Goal: Task Accomplishment & Management: Complete application form

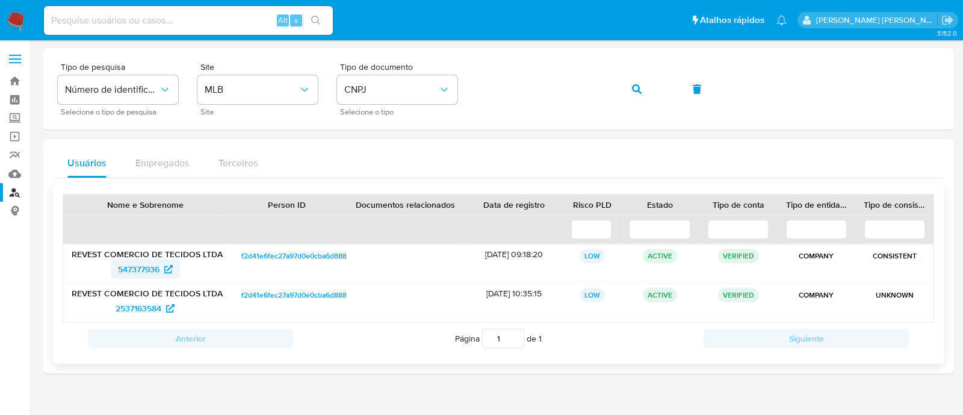
click at [147, 274] on span "547377936" at bounding box center [139, 268] width 42 height 19
click at [631, 84] on button "button" at bounding box center [636, 89] width 41 height 29
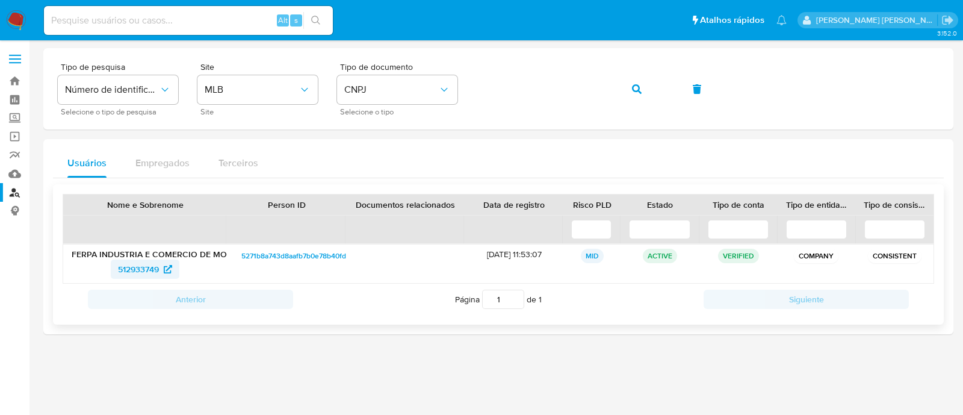
click at [147, 265] on span "512933749" at bounding box center [138, 268] width 41 height 19
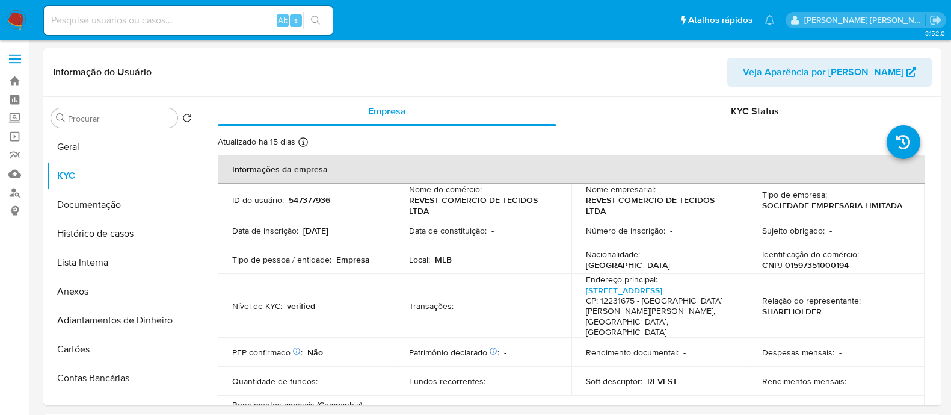
select select "10"
click at [812, 261] on p "CNPJ 01597351000194" at bounding box center [806, 264] width 87 height 11
copy p "01597351000194"
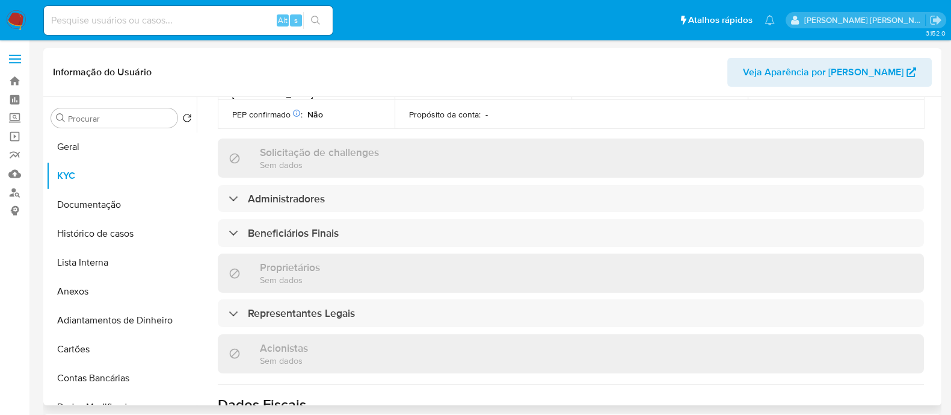
scroll to position [601, 0]
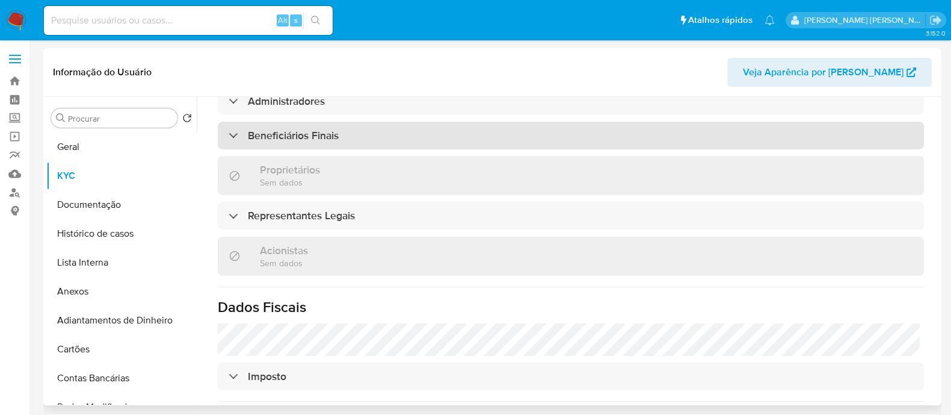
click at [287, 122] on div "Beneficiários Finais" at bounding box center [571, 136] width 707 height 28
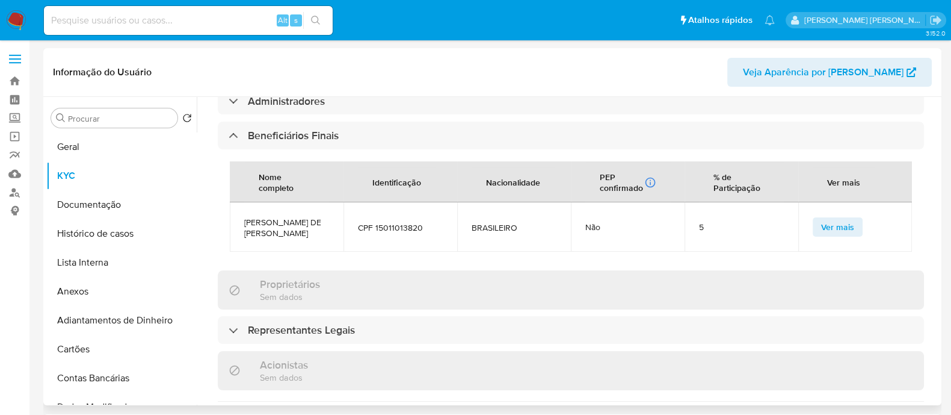
click at [273, 217] on span "MARIA DE FATIMA RIBEIRO FERREIRA" at bounding box center [286, 228] width 85 height 22
copy span "MARIA DE FATIMA RIBEIRO FERREIRA"
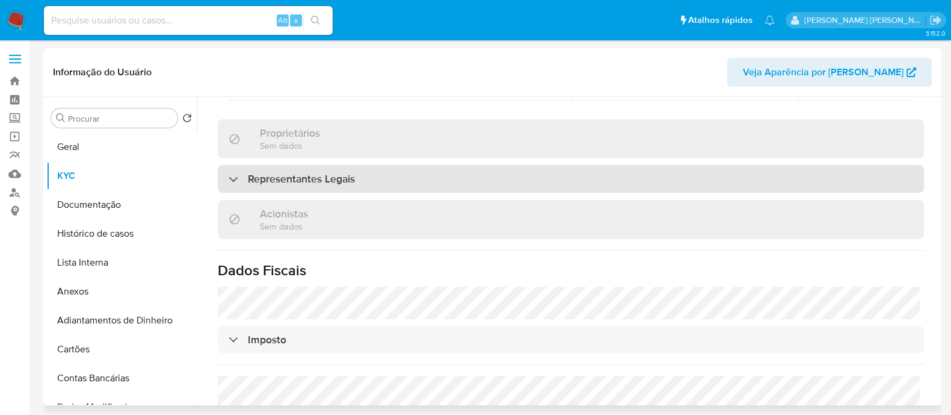
click at [328, 172] on h3 "Representantes Legais" at bounding box center [301, 178] width 107 height 13
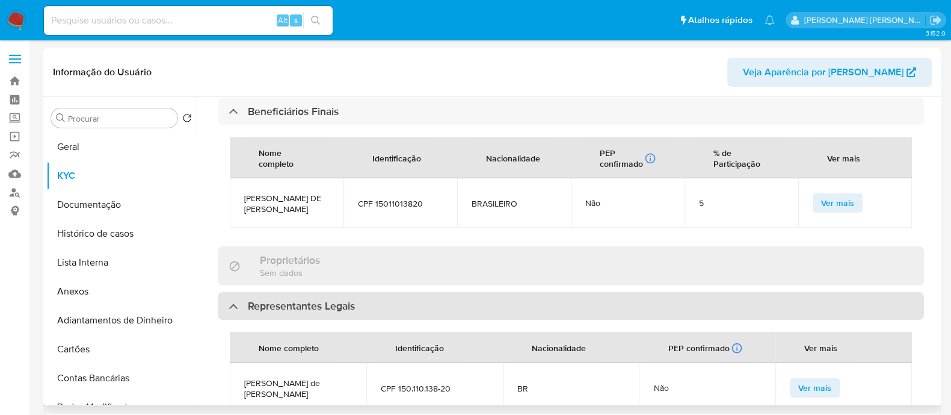
scroll to position [451, 0]
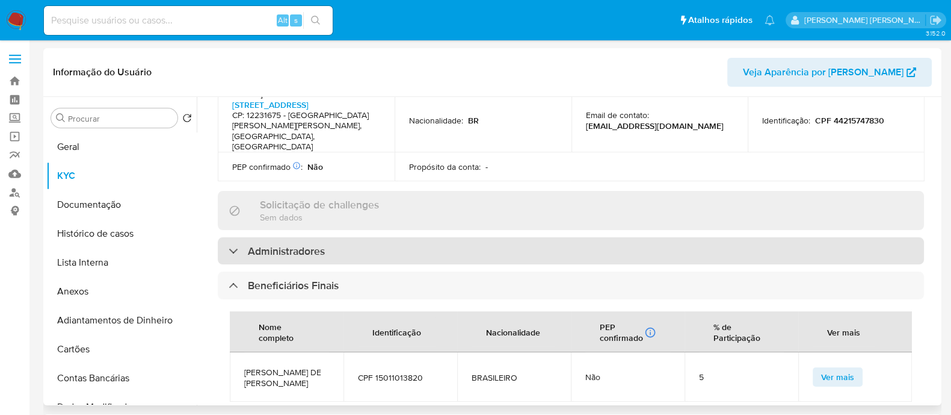
click at [466, 237] on div "Administradores" at bounding box center [571, 251] width 707 height 28
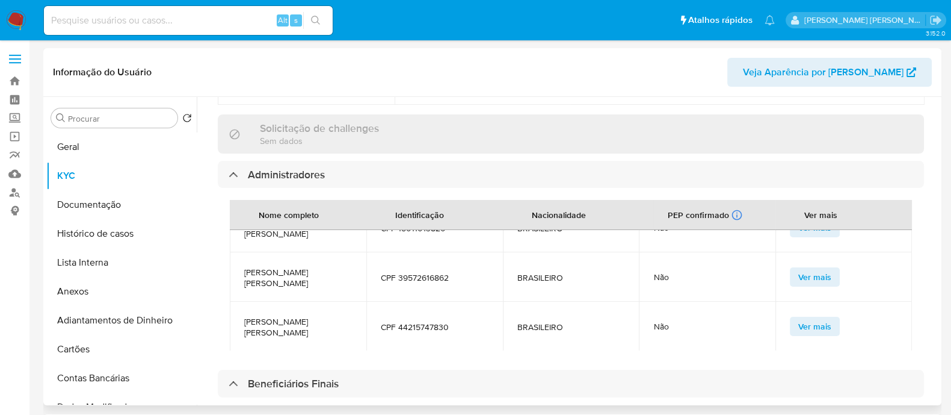
scroll to position [526, 0]
click at [311, 318] on span "ANA LUIZA RIBEIRO FERREIRA" at bounding box center [298, 329] width 108 height 22
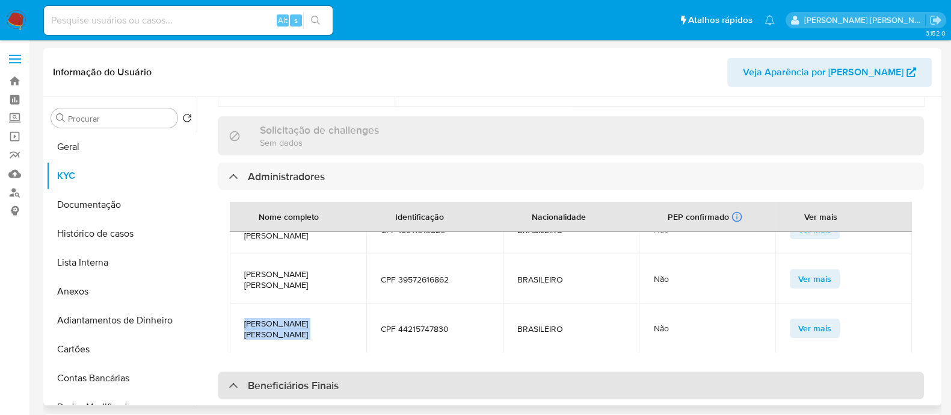
copy span "ANA LUIZA RIBEIRO FERREIRA"
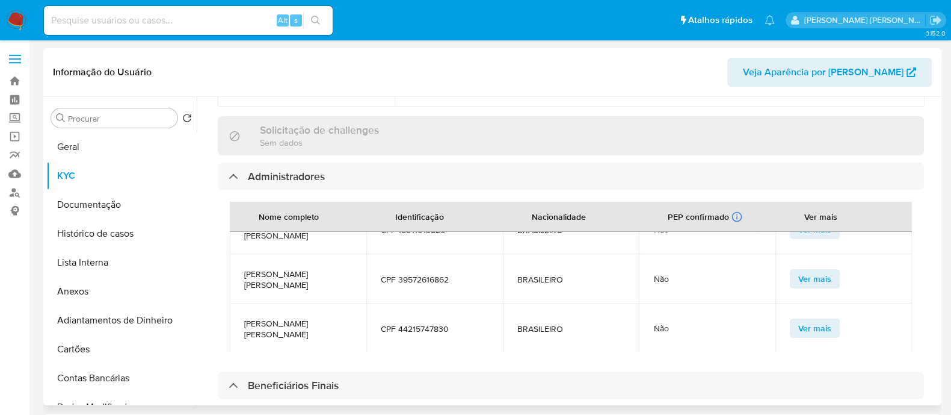
click at [305, 268] on span "ANA BEATRIZ RIBEIRO FERREIRA" at bounding box center [298, 279] width 108 height 22
copy span "ANA BEATRIZ RIBEIRO FERREIRA"
click at [63, 152] on button "Geral" at bounding box center [116, 146] width 141 height 29
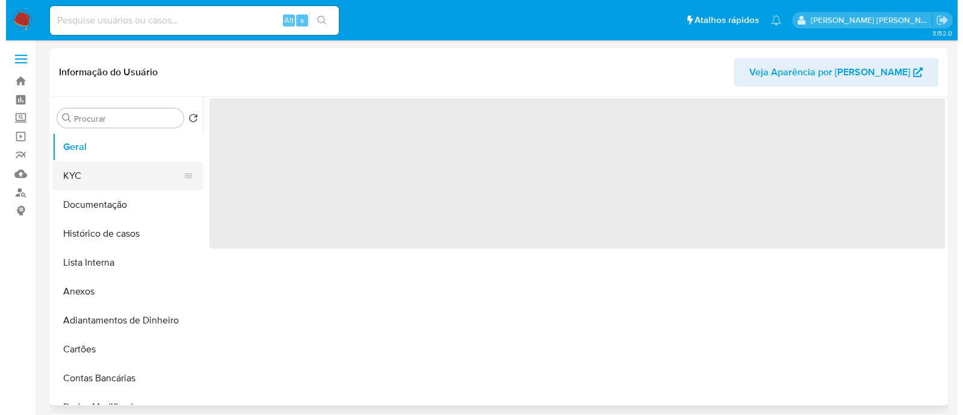
scroll to position [0, 0]
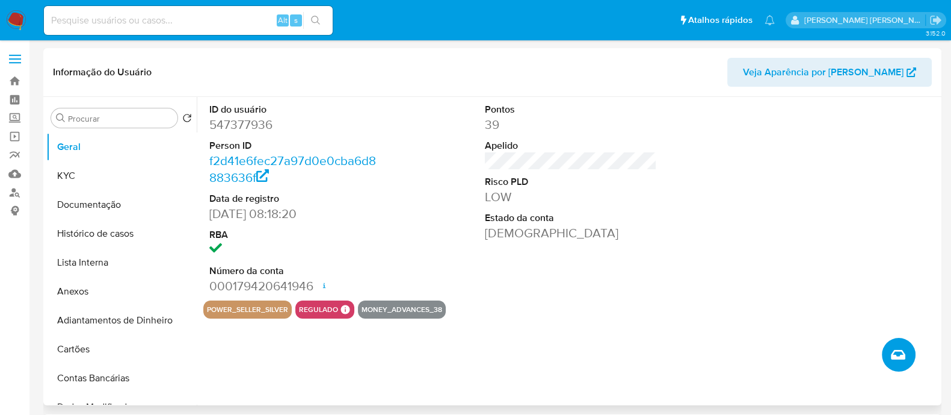
click at [906, 356] on button "Criar caso manual" at bounding box center [899, 355] width 34 height 34
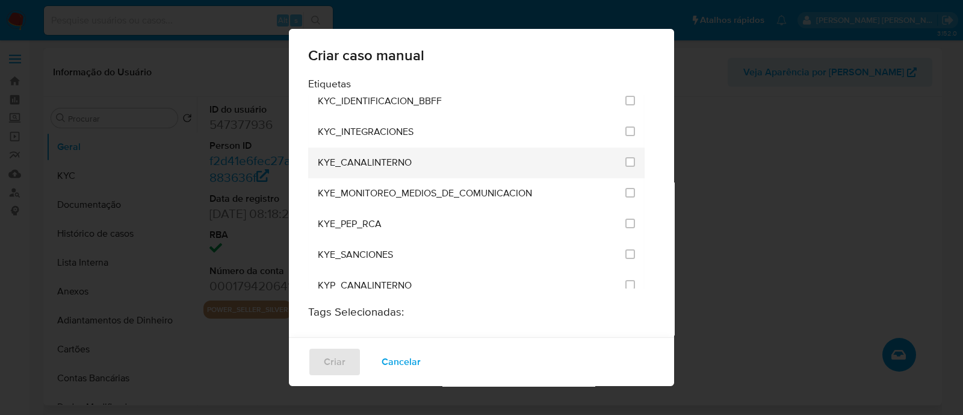
scroll to position [977, 0]
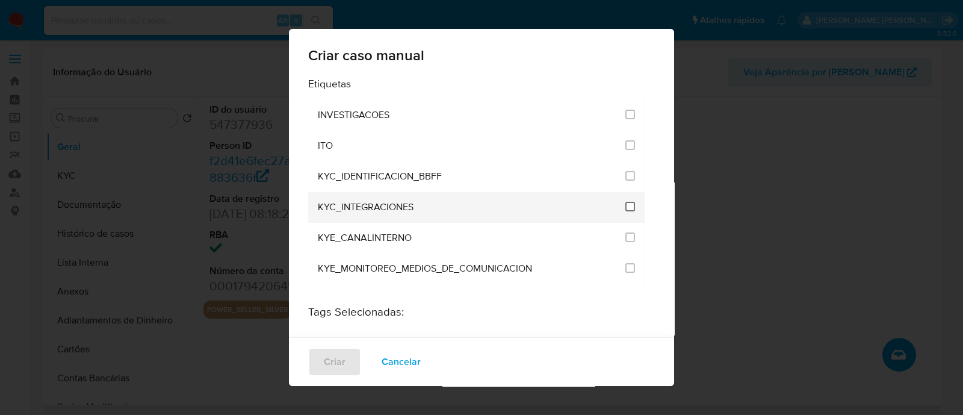
click at [625, 202] on input "2093" at bounding box center [630, 207] width 10 height 10
checkbox input "true"
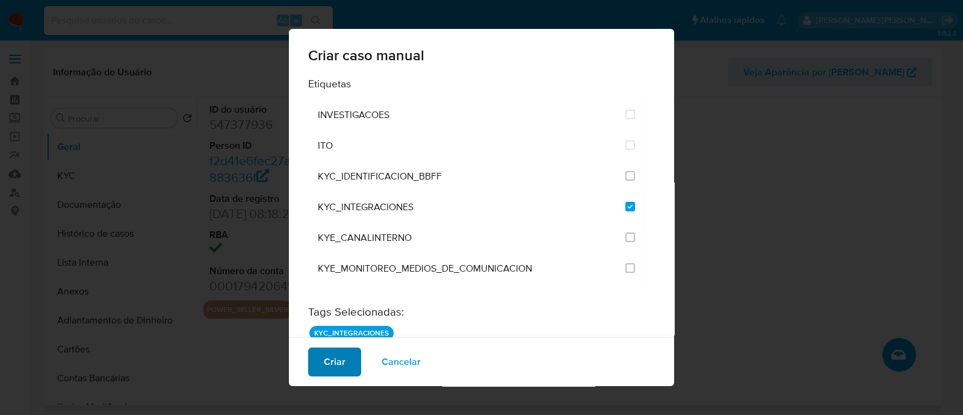
click at [344, 362] on button "Criar" at bounding box center [334, 361] width 53 height 29
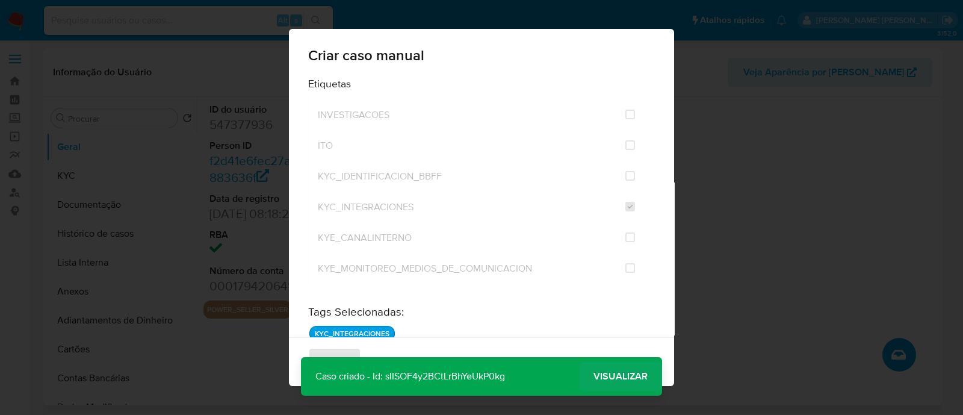
click at [626, 376] on span "Visualizar" at bounding box center [620, 376] width 54 height 0
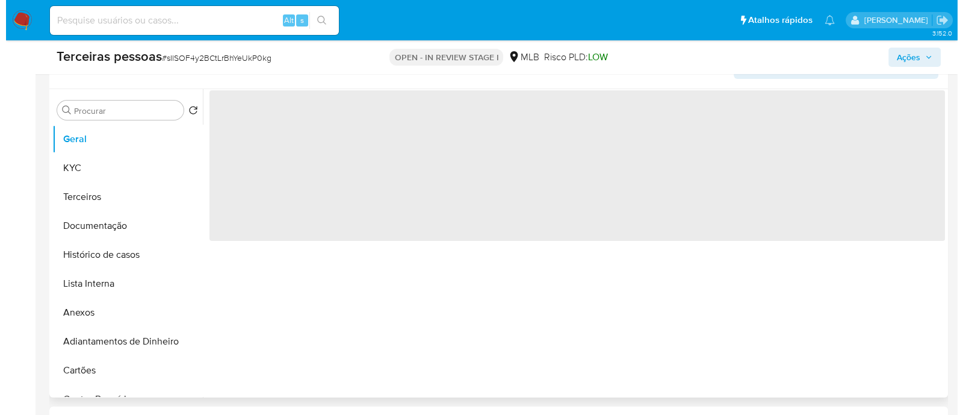
scroll to position [226, 0]
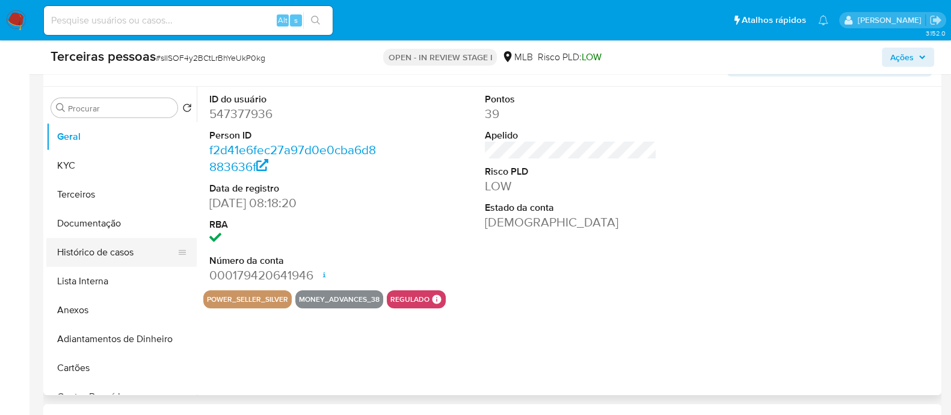
select select "10"
click at [98, 308] on button "Anexos" at bounding box center [116, 309] width 141 height 29
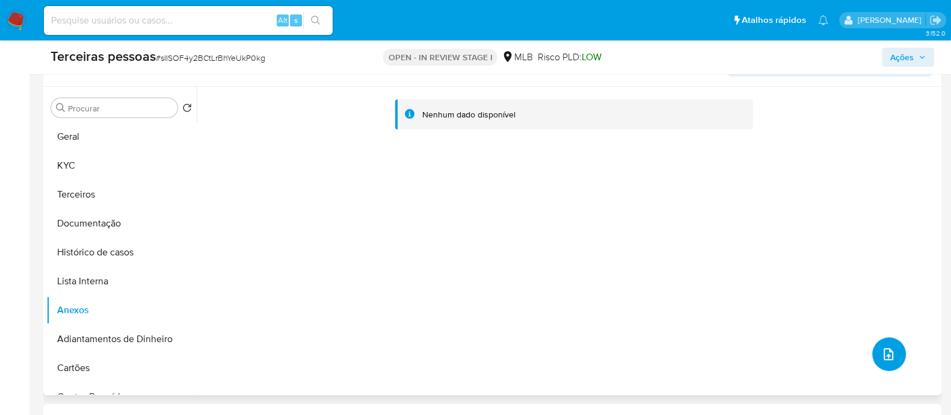
click at [876, 360] on button "upload-file" at bounding box center [890, 354] width 34 height 34
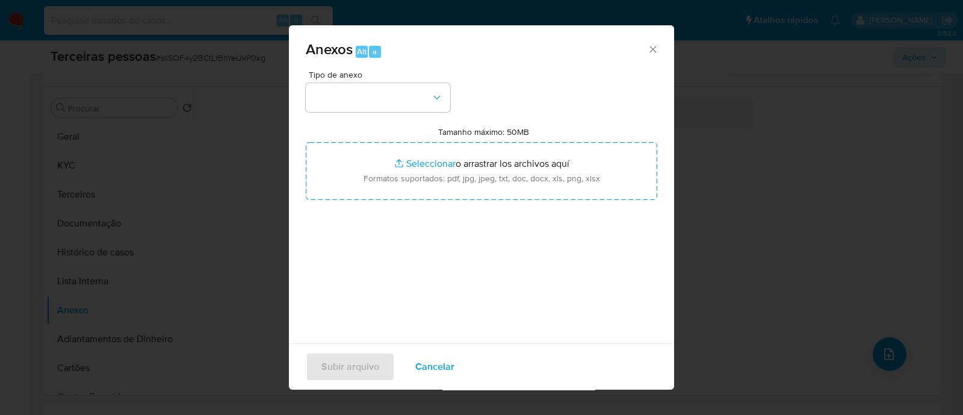
click at [406, 72] on span "Tipo de anexo" at bounding box center [381, 74] width 144 height 8
click at [400, 94] on button "button" at bounding box center [378, 97] width 144 height 29
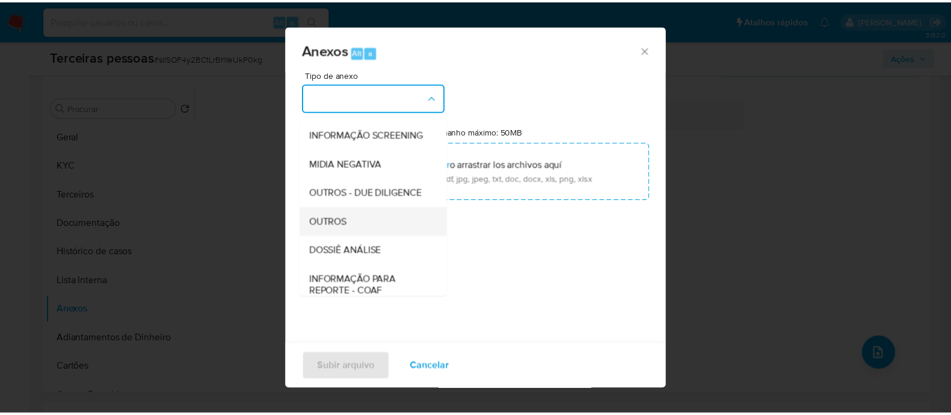
scroll to position [185, 0]
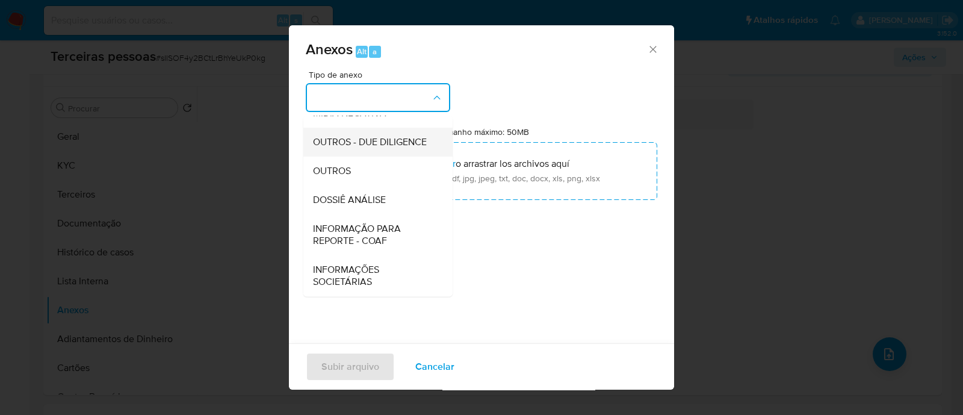
click at [354, 140] on span "OUTROS - DUE DILIGENCE" at bounding box center [370, 142] width 114 height 12
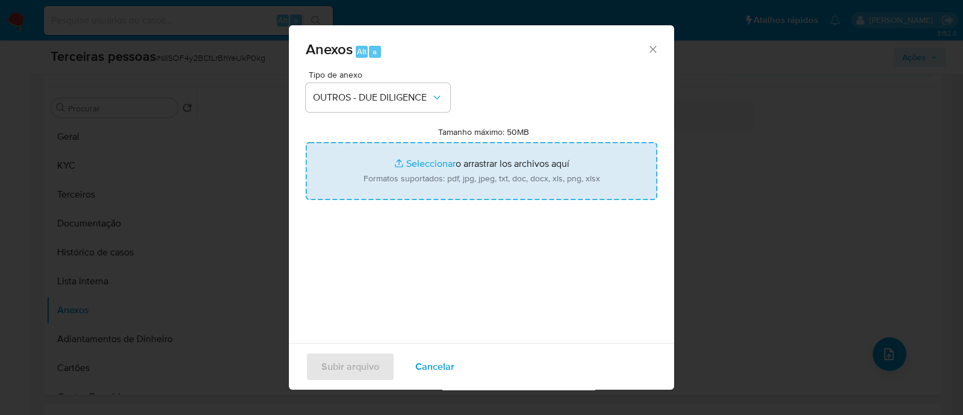
click at [506, 158] on input "Tamanho máximo: 50MB Seleccionar archivos" at bounding box center [481, 171] width 351 height 58
type input "C:\fakepath\ANA BEATRIZ RIBEIRO FERREIRA softon.pdf"
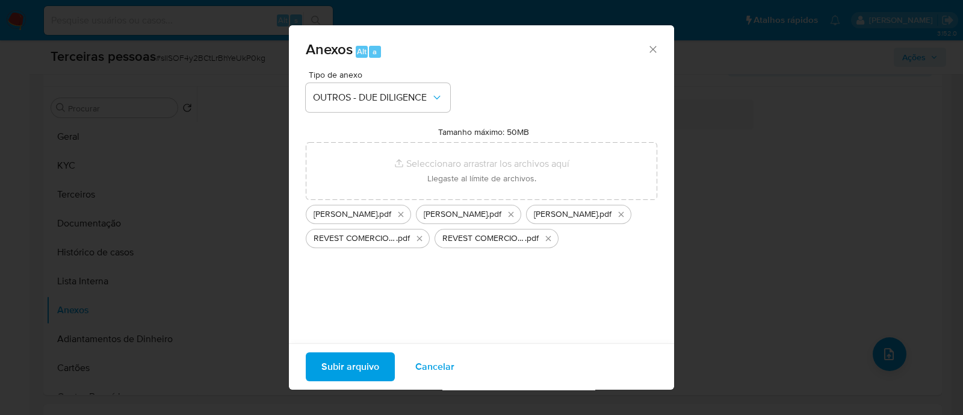
click at [355, 371] on span "Subir arquivo" at bounding box center [350, 366] width 58 height 26
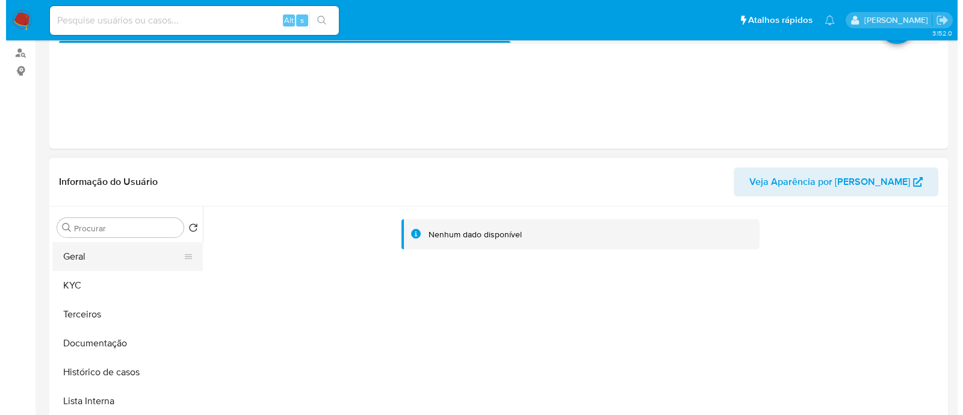
scroll to position [226, 0]
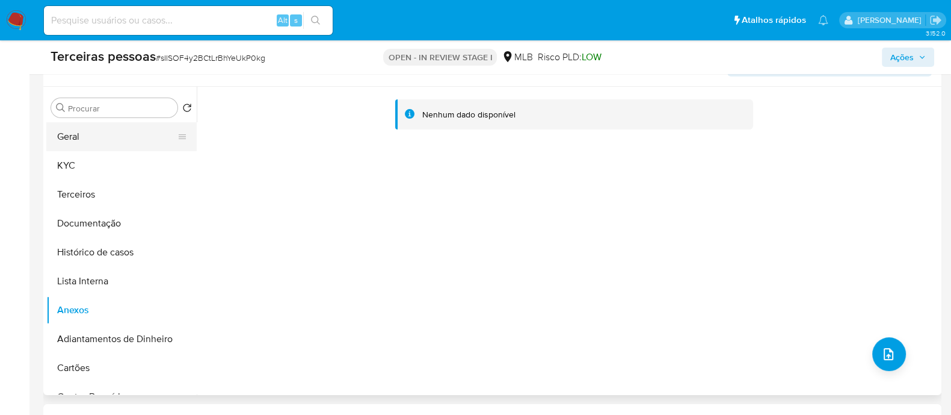
click at [88, 142] on button "Geral" at bounding box center [116, 136] width 141 height 29
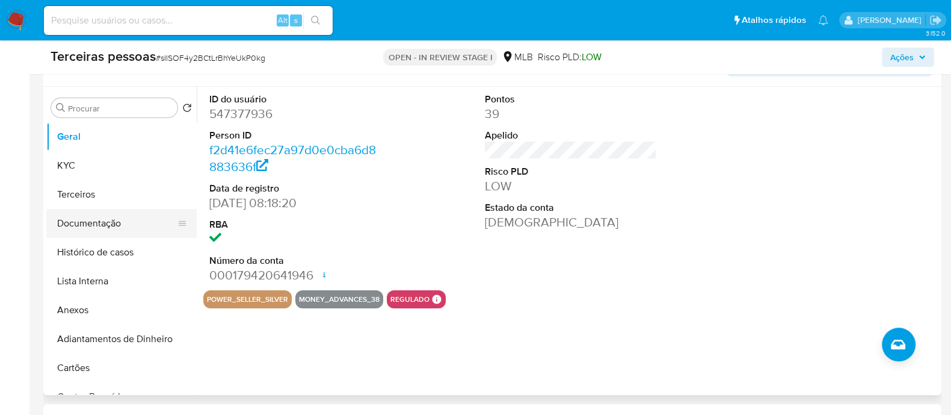
click at [94, 209] on button "Documentação" at bounding box center [116, 223] width 141 height 29
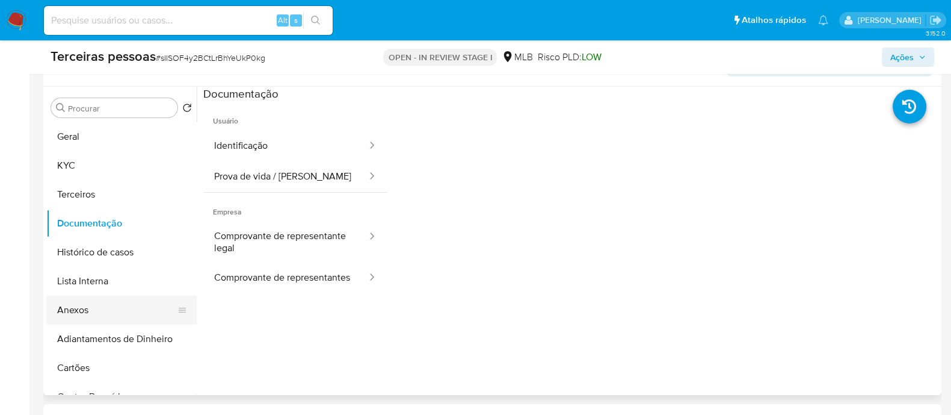
click at [101, 307] on button "Anexos" at bounding box center [116, 309] width 141 height 29
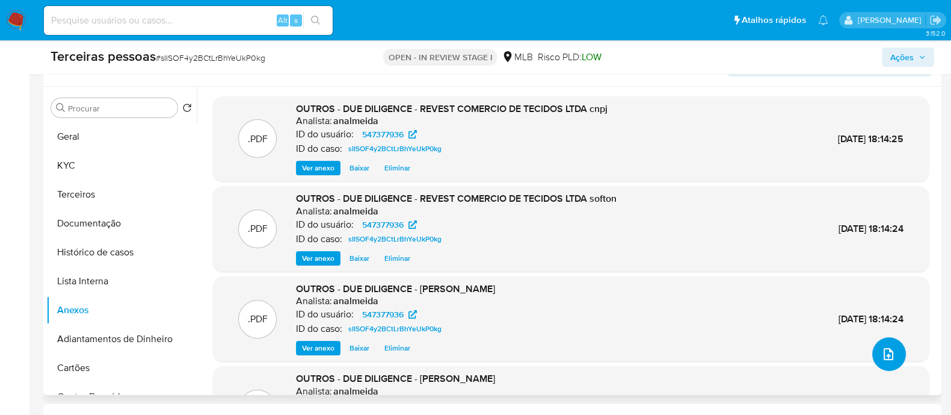
click at [882, 356] on icon "upload-file" at bounding box center [889, 354] width 14 height 14
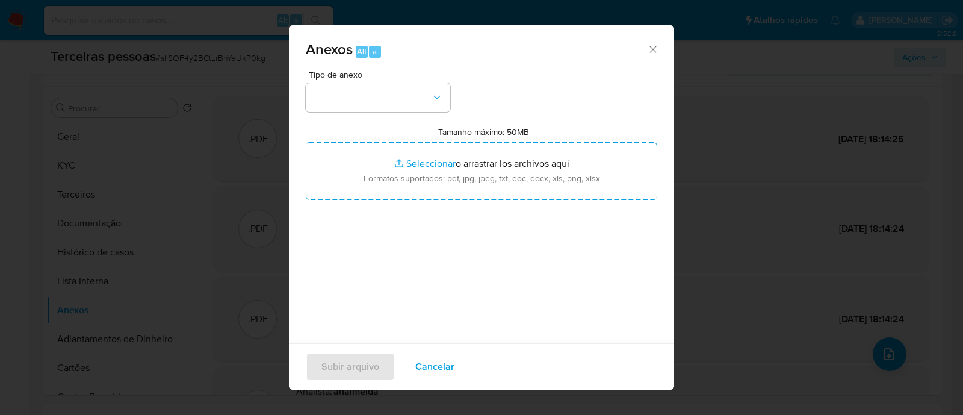
click at [379, 81] on div "Tipo de anexo" at bounding box center [378, 91] width 144 height 42
click at [376, 107] on button "button" at bounding box center [378, 97] width 144 height 29
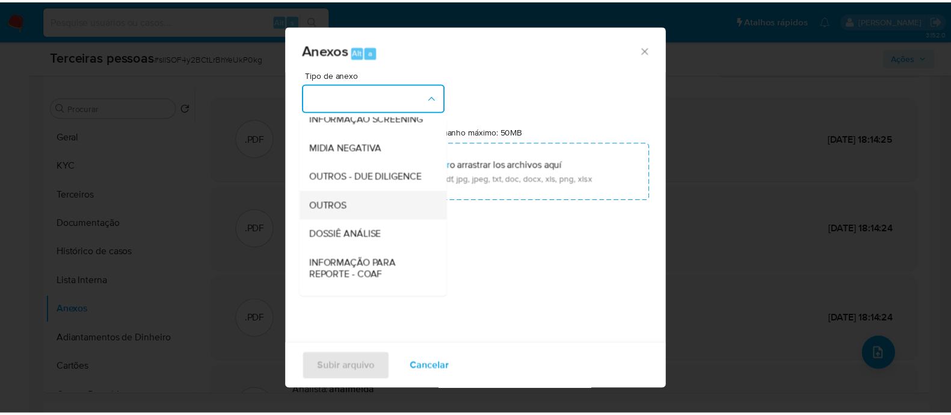
scroll to position [150, 0]
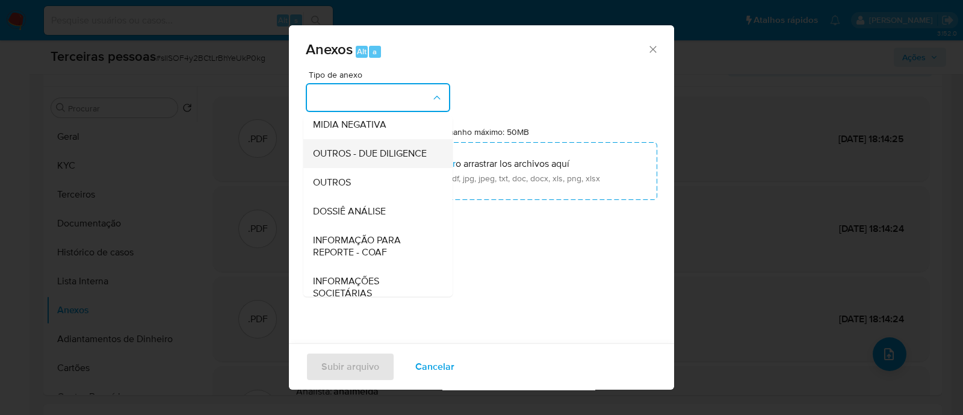
click at [340, 159] on span "OUTROS - DUE DILIGENCE" at bounding box center [370, 153] width 114 height 12
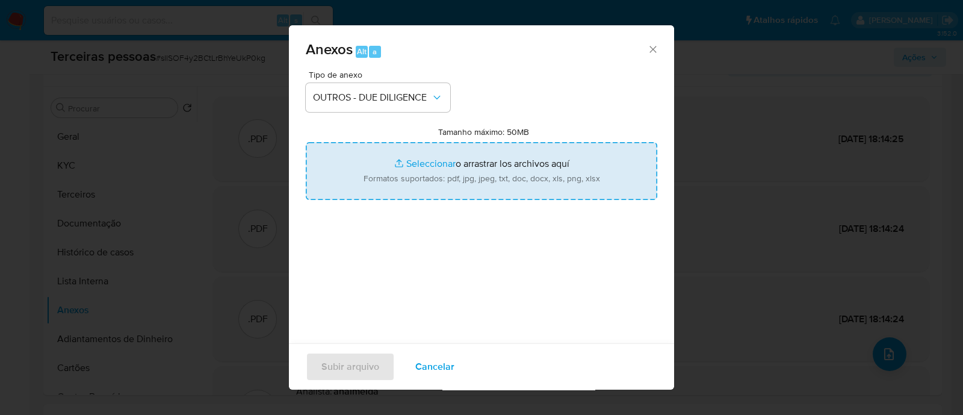
click at [429, 175] on input "Tamanho máximo: 50MB Seleccionar archivos" at bounding box center [481, 171] width 351 height 58
type input "C:\fakepath\Matriz de Risco - REVEST COMERCIO DE TECIDOS LTDA.pdf"
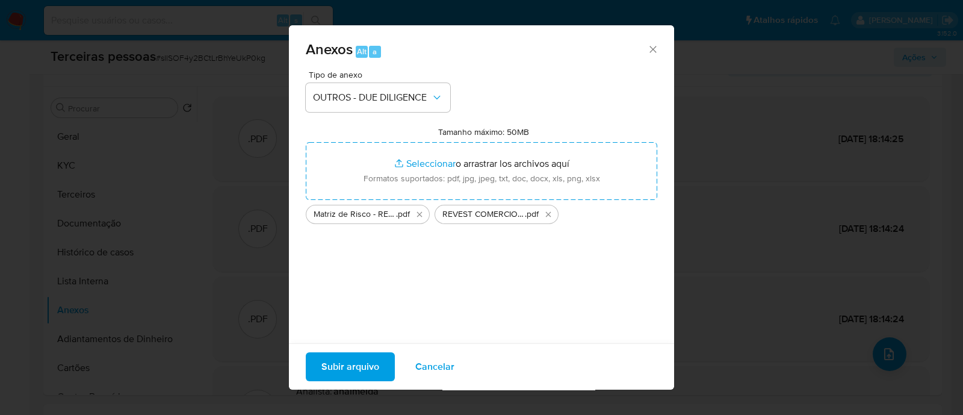
click at [372, 362] on span "Subir arquivo" at bounding box center [350, 366] width 58 height 26
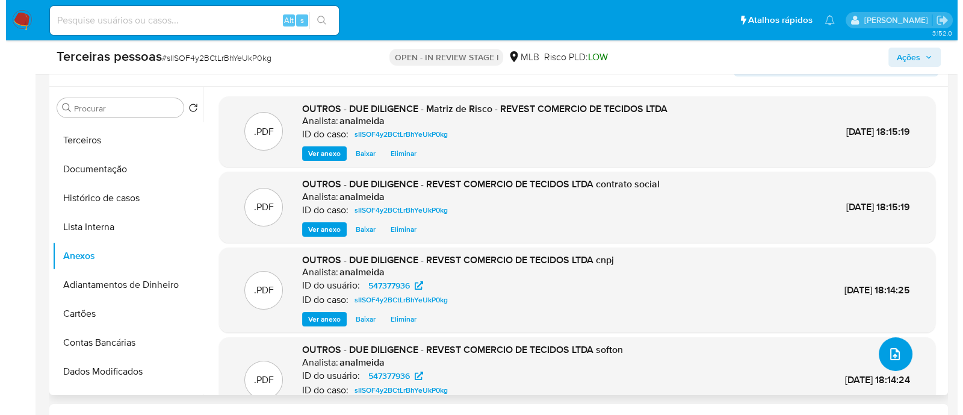
scroll to position [0, 0]
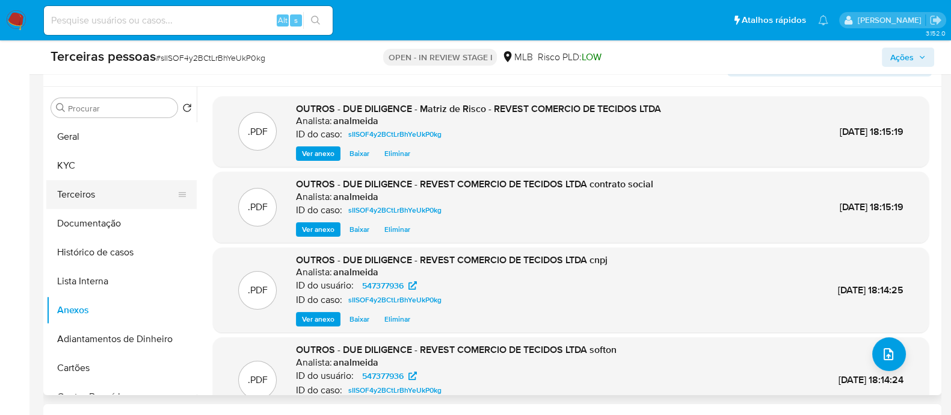
click at [103, 197] on button "Terceiros" at bounding box center [116, 194] width 141 height 29
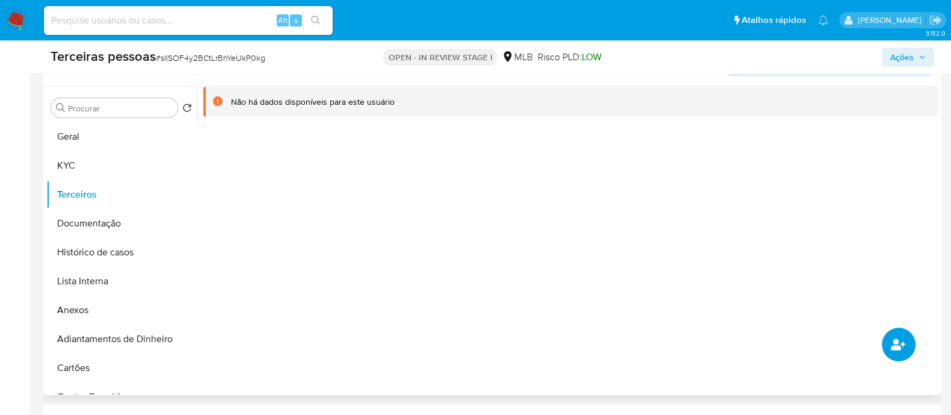
click at [903, 351] on button "common.add_complementary_information" at bounding box center [899, 344] width 34 height 34
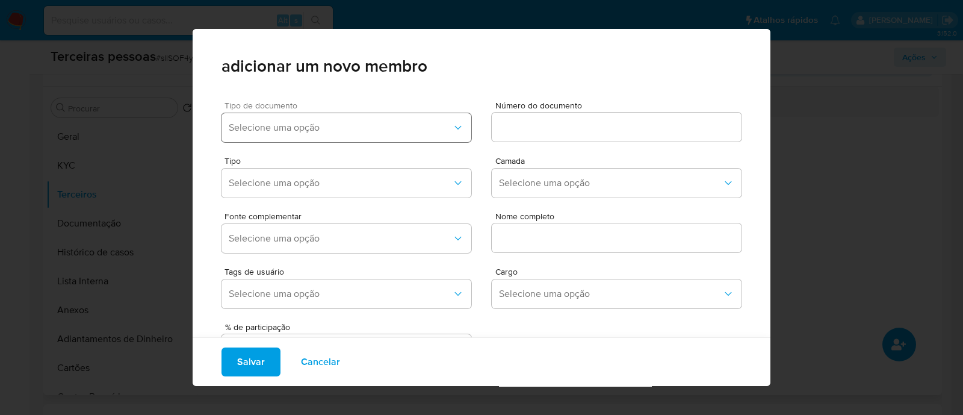
click at [326, 117] on button "Selecione uma opção" at bounding box center [346, 127] width 250 height 29
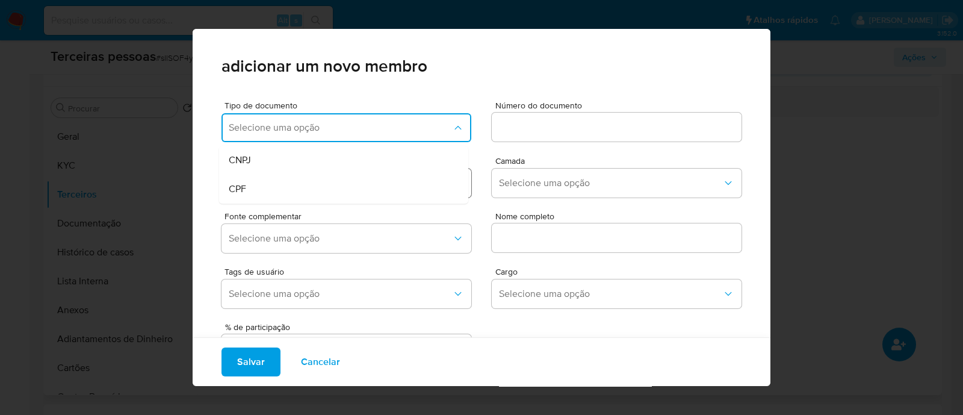
drag, startPoint x: 258, startPoint y: 197, endPoint x: 280, endPoint y: 189, distance: 23.8
click at [258, 197] on div "CPF" at bounding box center [321, 189] width 184 height 29
click at [522, 122] on input at bounding box center [617, 127] width 250 height 16
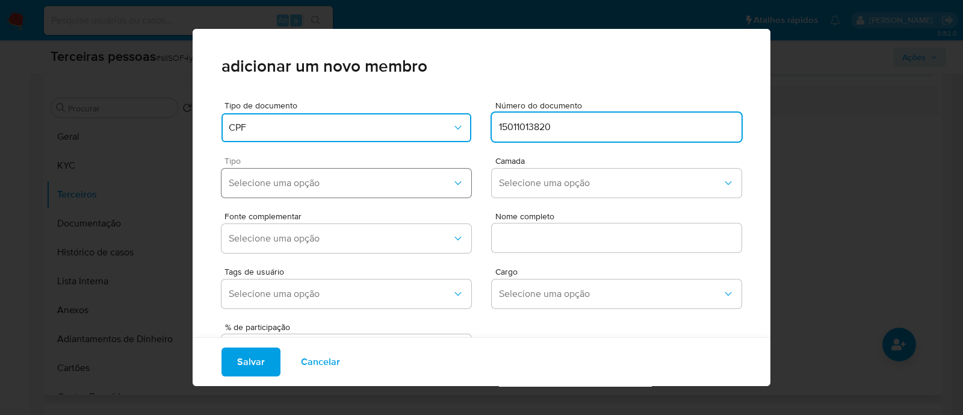
type input "15011013820"
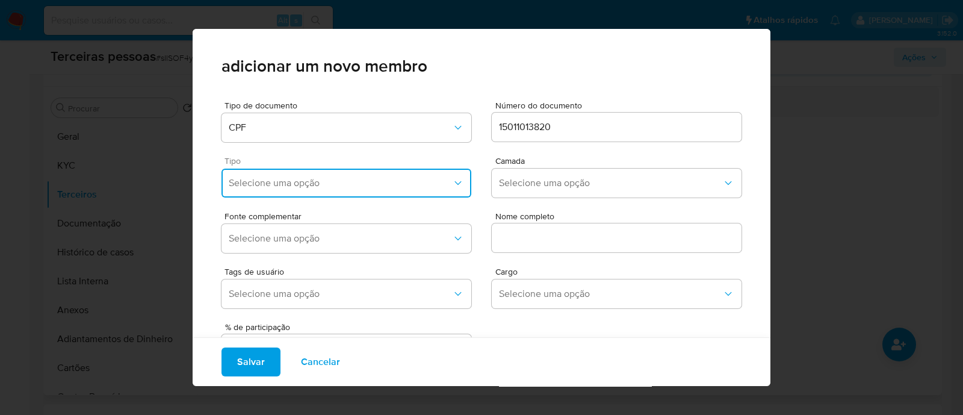
click at [315, 188] on span "Selecione uma opção" at bounding box center [340, 183] width 223 height 12
click at [309, 338] on div "Accionistas" at bounding box center [321, 331] width 184 height 29
drag, startPoint x: 549, startPoint y: 197, endPoint x: 550, endPoint y: 191, distance: 6.1
click at [549, 197] on div "Camada Selecione uma opção" at bounding box center [617, 179] width 250 height 46
click at [551, 179] on span "Selecione uma opção" at bounding box center [610, 183] width 223 height 12
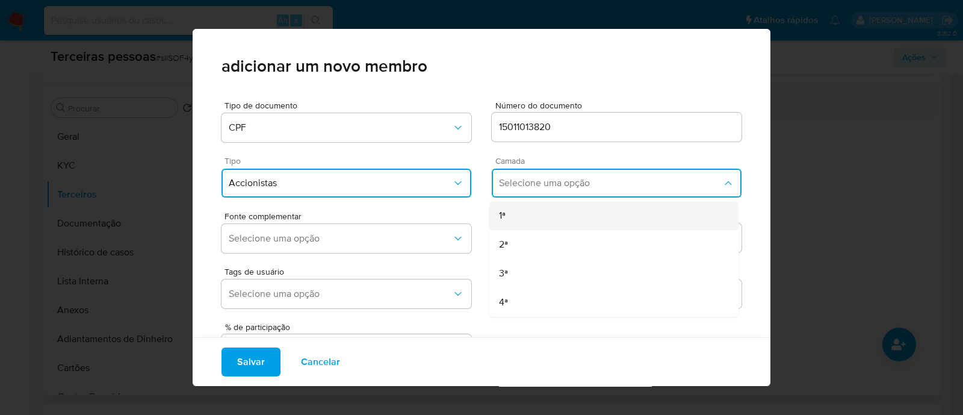
click at [528, 210] on div "1ª" at bounding box center [591, 215] width 184 height 29
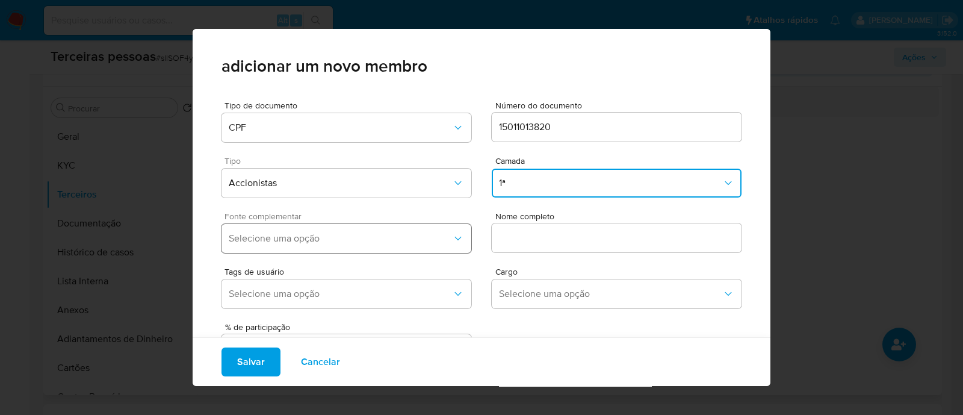
click at [416, 240] on span "Selecione uma opção" at bounding box center [340, 238] width 223 height 12
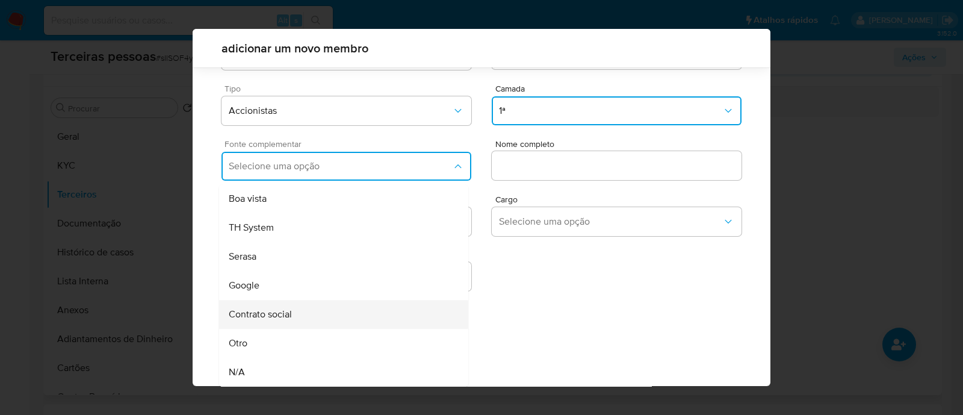
click at [388, 312] on div "Contrato social" at bounding box center [321, 314] width 184 height 29
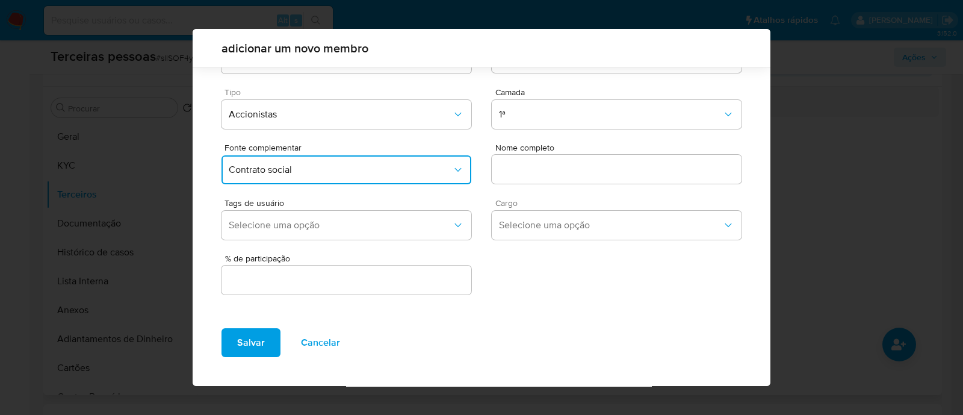
scroll to position [44, 0]
click at [604, 167] on input "text" at bounding box center [617, 170] width 250 height 16
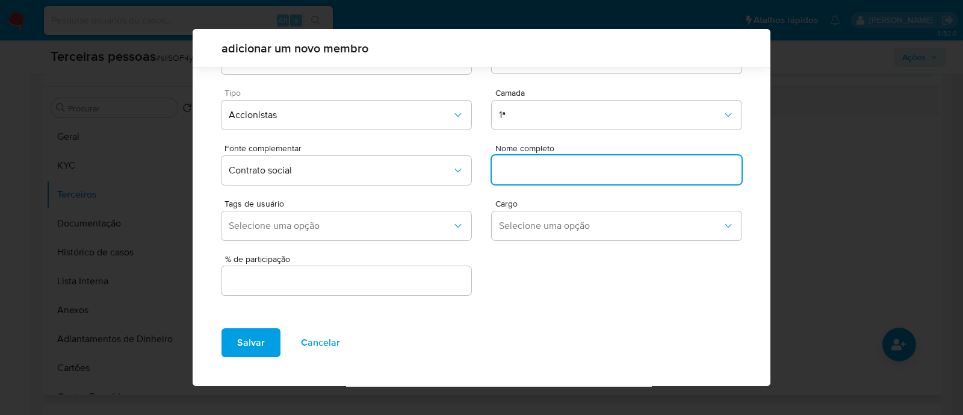
paste input "MARIA DE FATIMA RIBEIRO FERREIRA"
type input "MARIA DE FATIMA RIBEIRO FERREIRA"
click at [395, 290] on div at bounding box center [346, 280] width 250 height 29
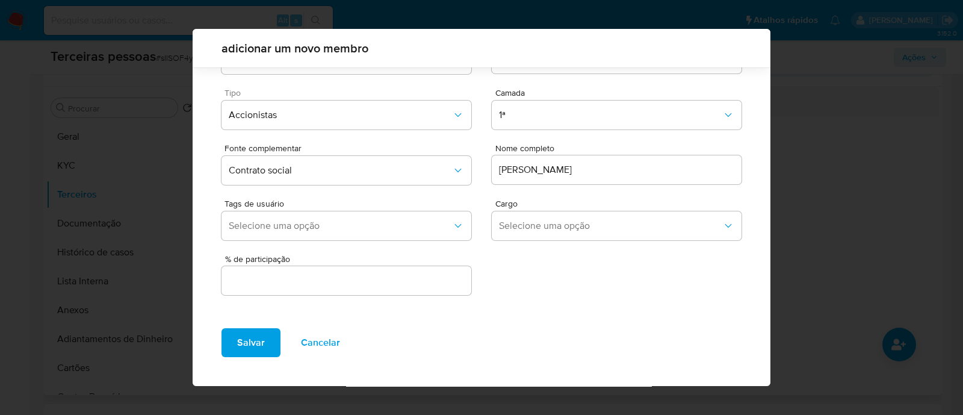
click at [400, 278] on input "text" at bounding box center [346, 281] width 250 height 16
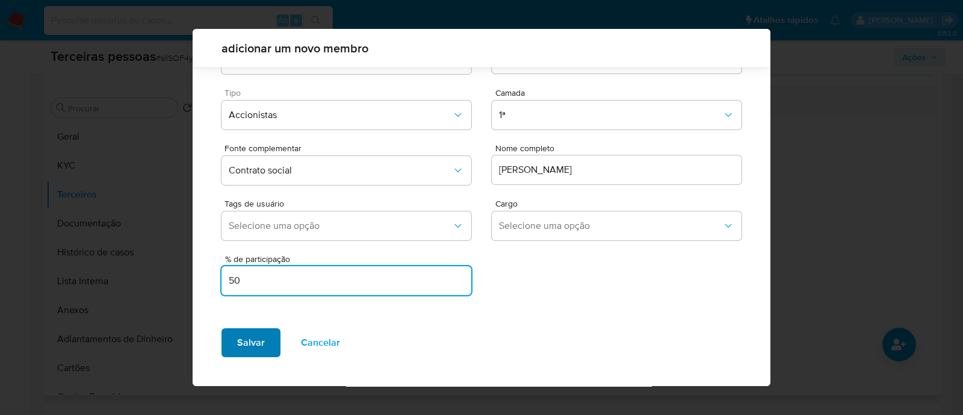
type input "50"
click at [259, 354] on span "Salvar" at bounding box center [251, 342] width 28 height 26
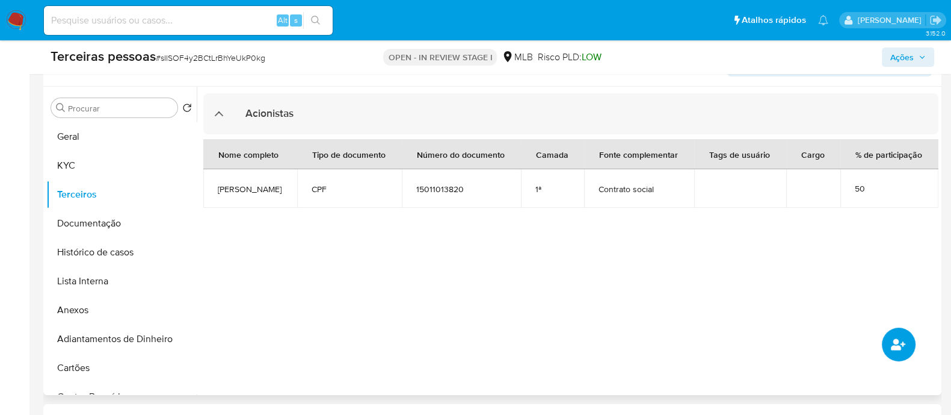
click at [901, 338] on icon "common.add_complementary_information" at bounding box center [898, 344] width 14 height 14
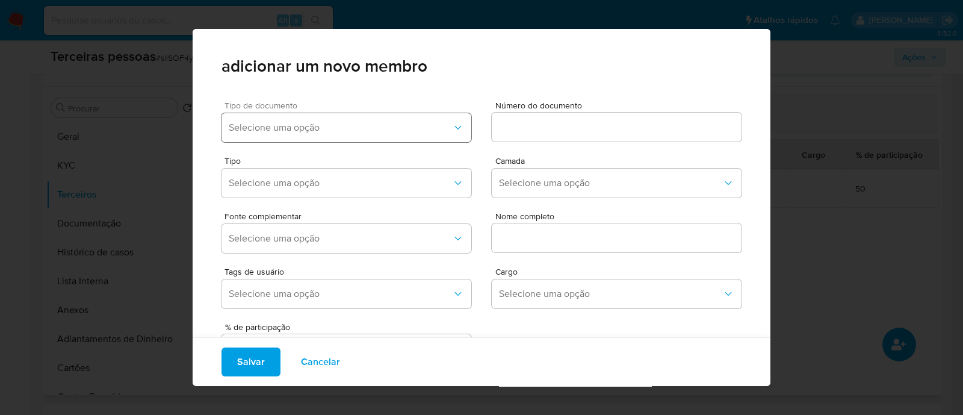
click at [284, 122] on span "Selecione uma opção" at bounding box center [340, 128] width 223 height 12
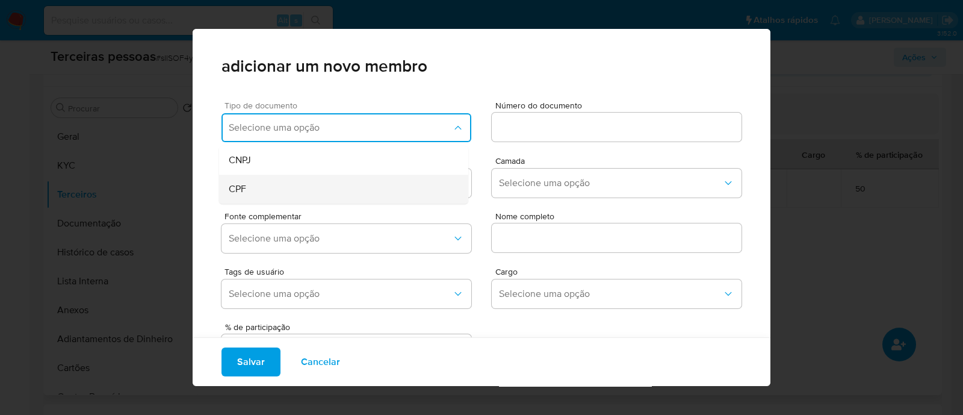
click at [261, 203] on div "CPF" at bounding box center [321, 189] width 184 height 29
click at [533, 110] on span "Número do documento" at bounding box center [620, 105] width 250 height 9
click at [533, 119] on input at bounding box center [617, 127] width 250 height 16
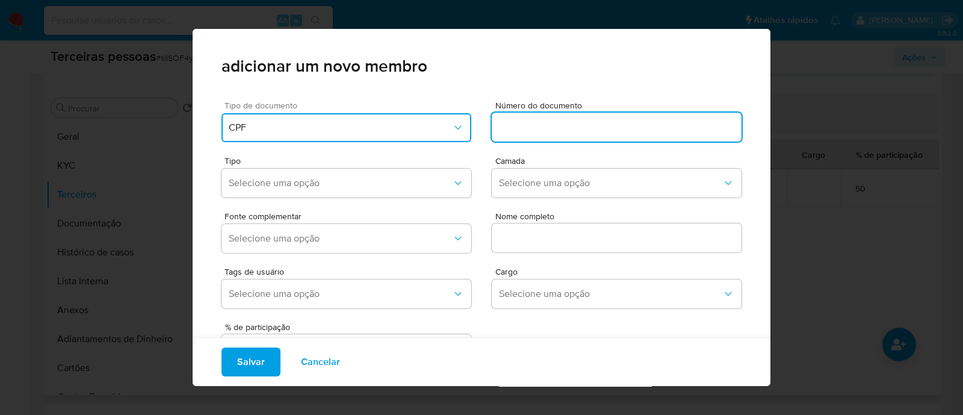
click at [530, 127] on input at bounding box center [617, 127] width 250 height 16
type input "39572616862"
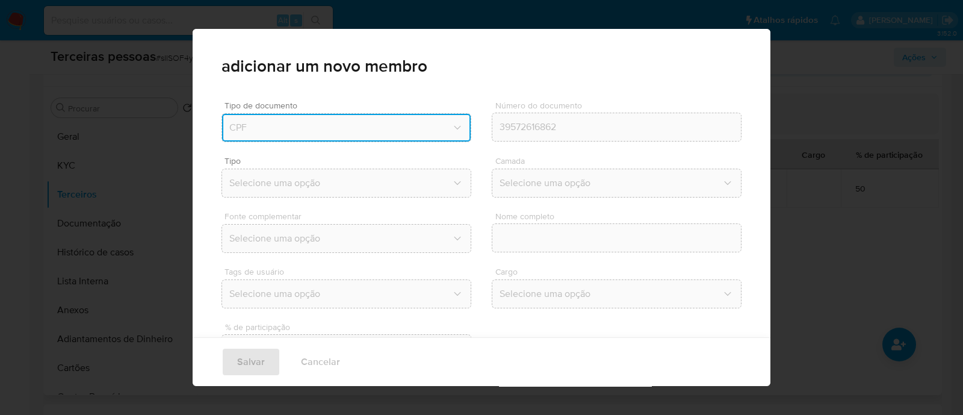
type input "Ana Beatriz Ribeiro Ferreira"
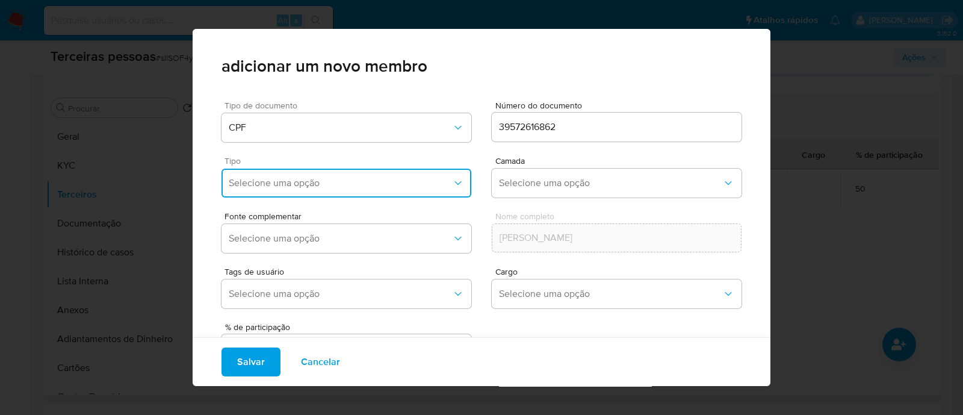
click at [292, 170] on button "Selecione uma opção" at bounding box center [346, 183] width 250 height 29
click at [305, 320] on div "Accionistas" at bounding box center [321, 331] width 184 height 29
click at [518, 185] on span "Selecione uma opção" at bounding box center [610, 183] width 223 height 12
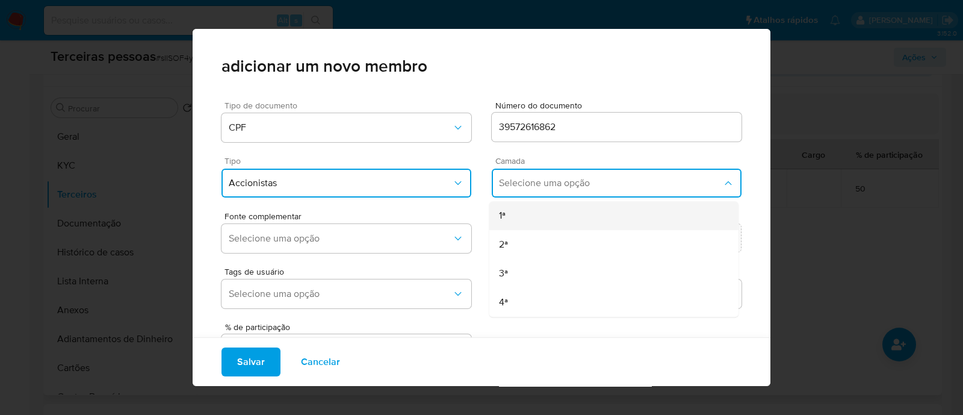
click at [563, 212] on div "1ª" at bounding box center [591, 215] width 184 height 29
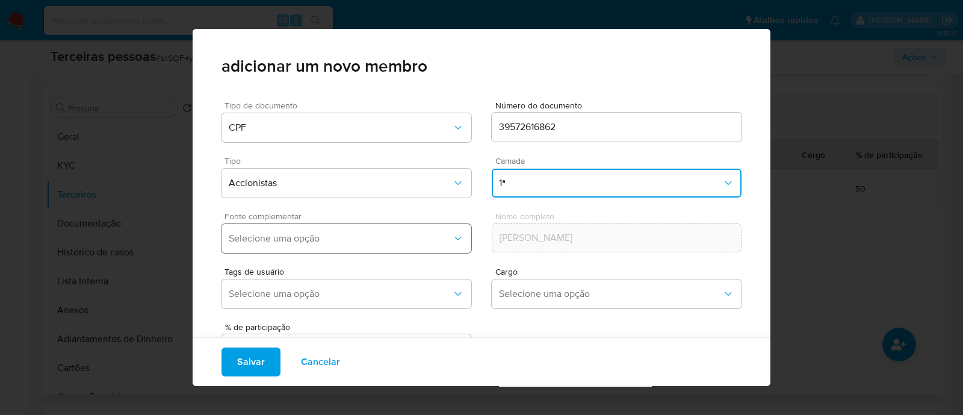
click at [398, 243] on span "Selecione uma opção" at bounding box center [340, 238] width 223 height 12
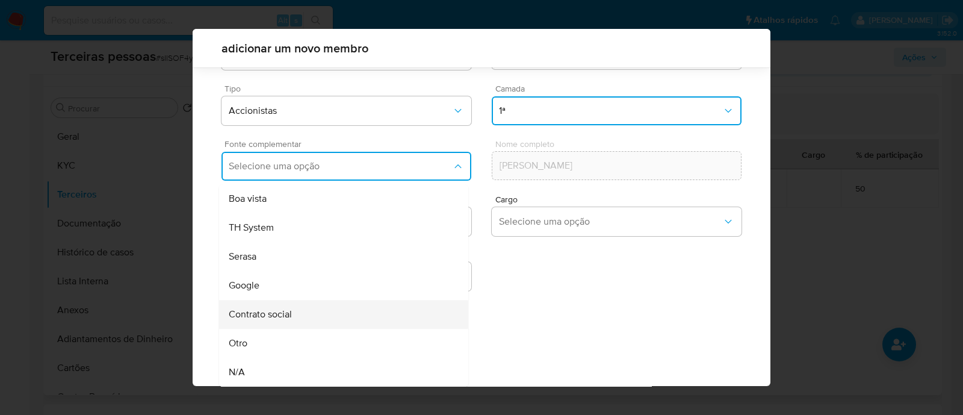
click at [339, 311] on div "Contrato social" at bounding box center [321, 314] width 184 height 29
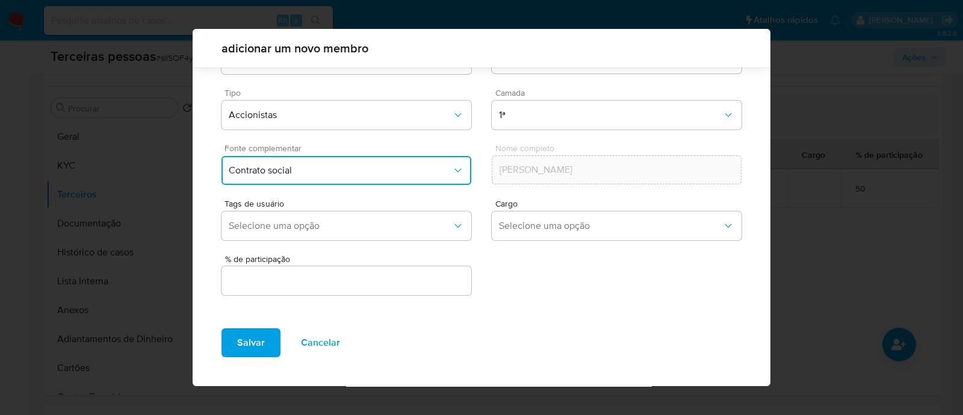
click at [427, 263] on div "% de participação" at bounding box center [346, 276] width 250 height 43
click at [410, 283] on input "text" at bounding box center [346, 281] width 250 height 16
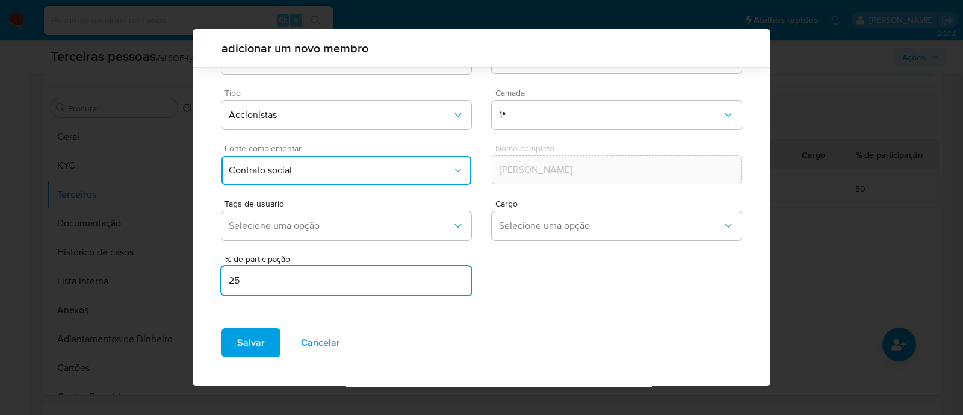
type input "25"
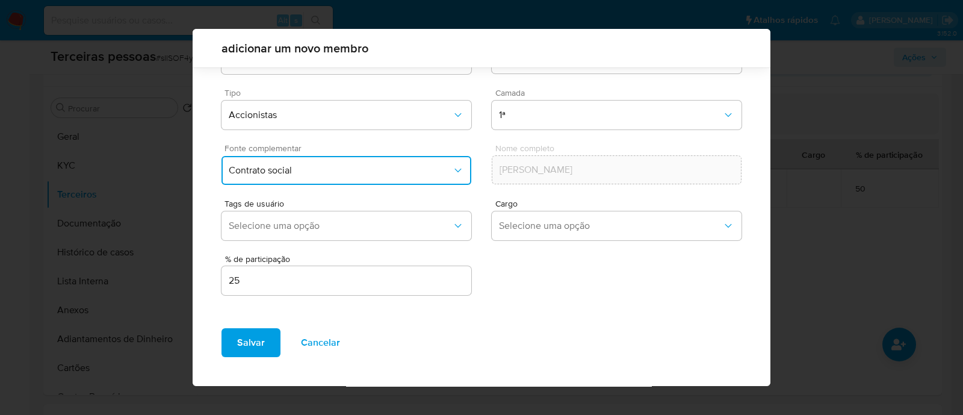
drag, startPoint x: 579, startPoint y: 292, endPoint x: 585, endPoint y: 288, distance: 7.0
click at [583, 290] on div "% de participação 25" at bounding box center [481, 271] width 520 height 52
click at [262, 351] on span "Salvar" at bounding box center [251, 342] width 28 height 26
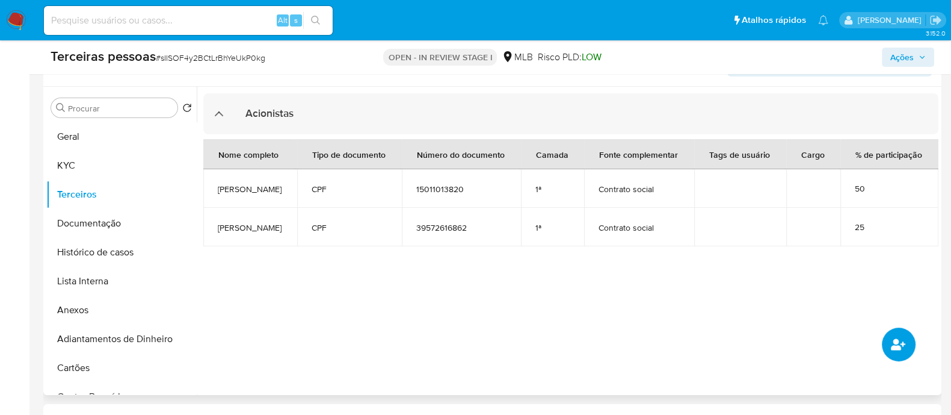
click at [890, 341] on button "common.add_complementary_information" at bounding box center [899, 344] width 34 height 34
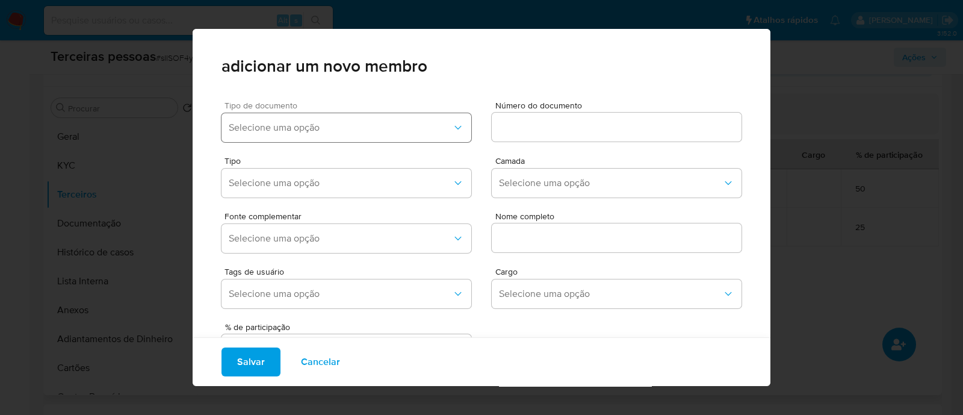
click at [348, 116] on button "Selecione uma opção" at bounding box center [346, 127] width 250 height 29
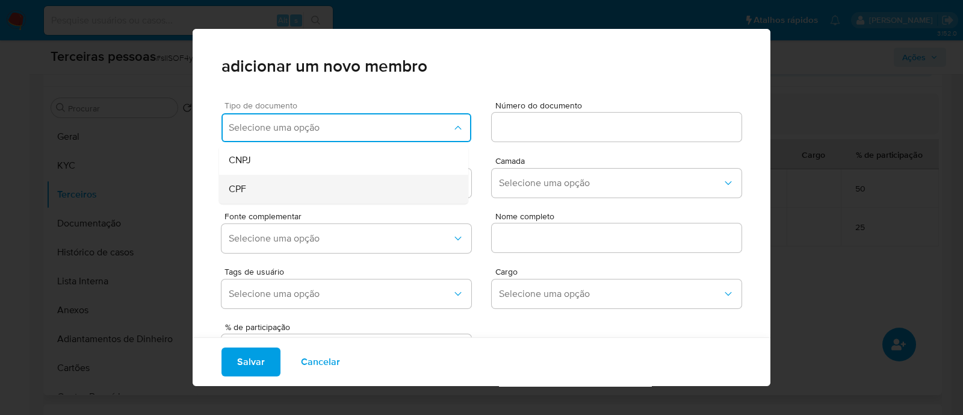
click at [272, 188] on div "CPF" at bounding box center [321, 189] width 184 height 29
click at [580, 108] on span "Número do documento" at bounding box center [620, 105] width 250 height 9
click at [580, 119] on input at bounding box center [617, 127] width 250 height 16
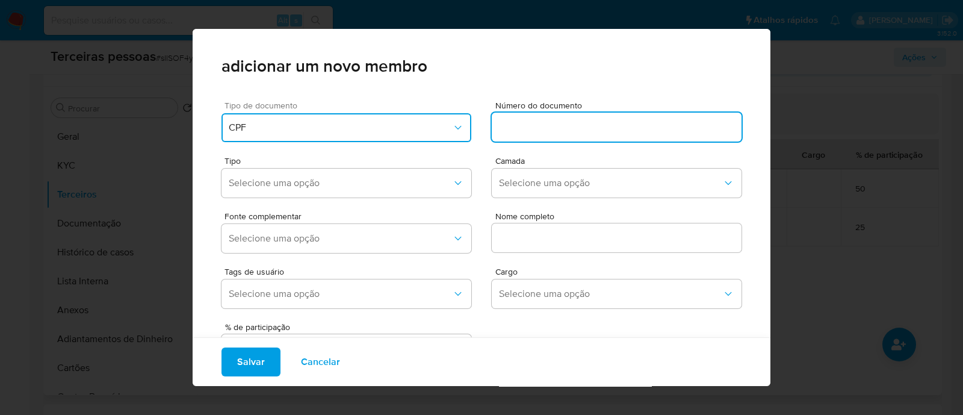
click at [560, 131] on input at bounding box center [617, 127] width 250 height 16
type input "44215747830"
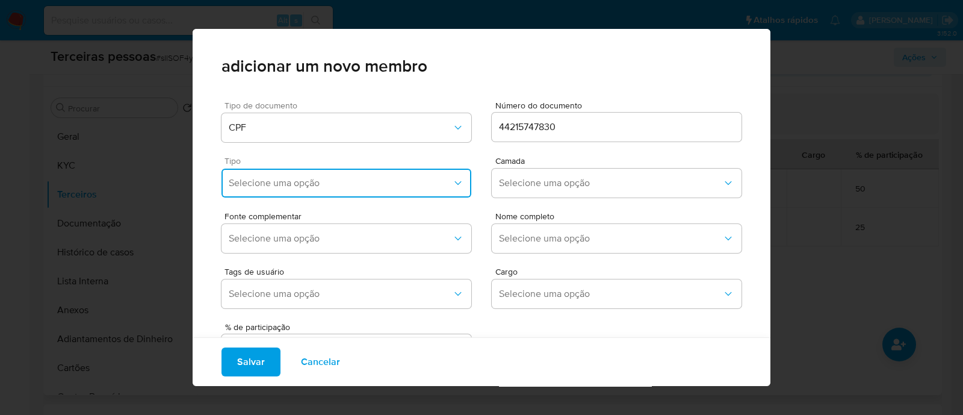
click at [376, 189] on button "Selecione uma opção" at bounding box center [346, 183] width 250 height 29
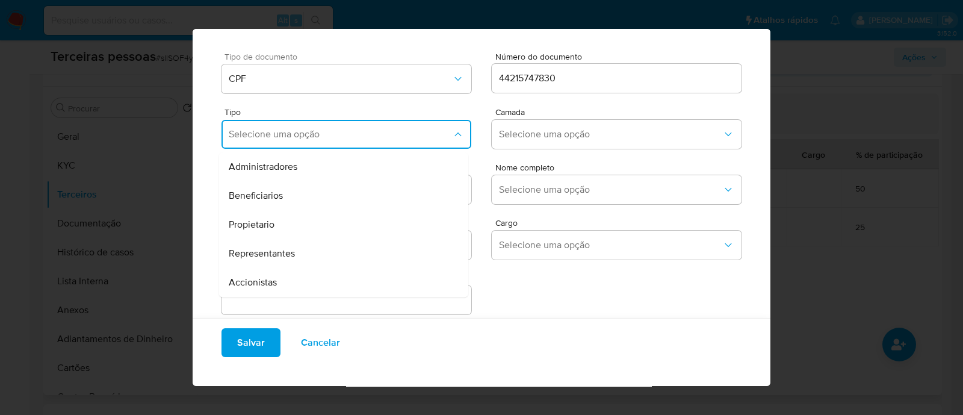
scroll to position [49, 0]
click at [358, 280] on div "Accionistas" at bounding box center [321, 281] width 184 height 29
click at [543, 125] on button "Selecione uma opção" at bounding box center [617, 133] width 250 height 29
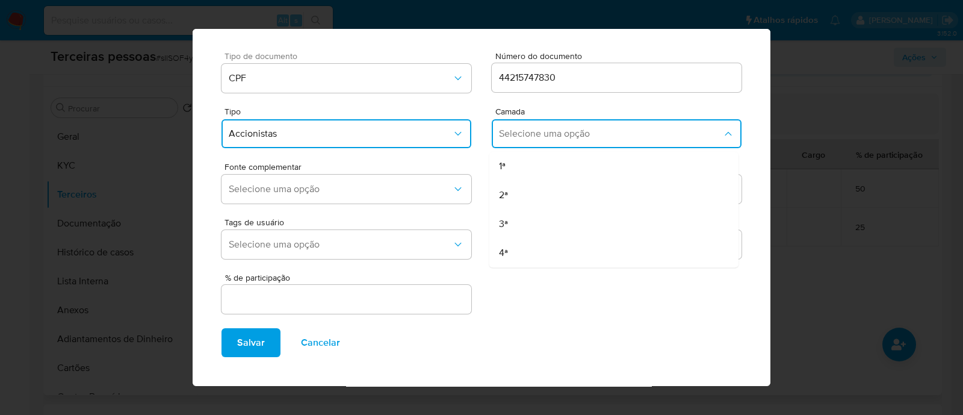
click at [530, 156] on div "1ª" at bounding box center [591, 166] width 184 height 29
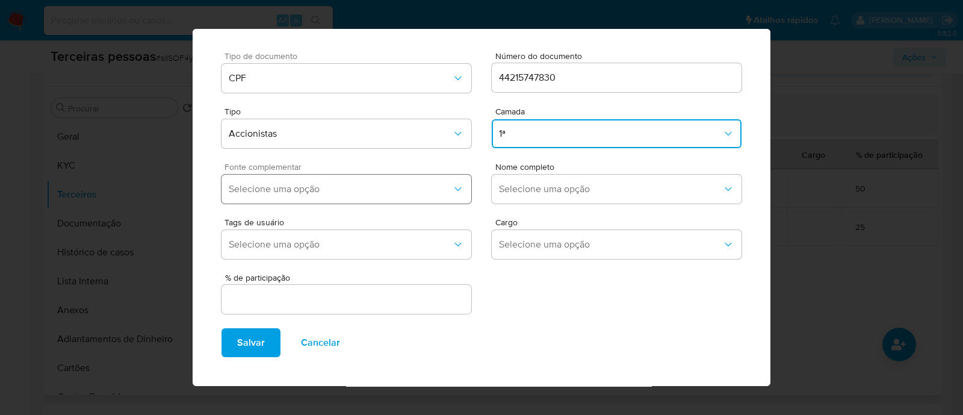
click at [424, 176] on button "Selecione uma opção" at bounding box center [346, 189] width 250 height 29
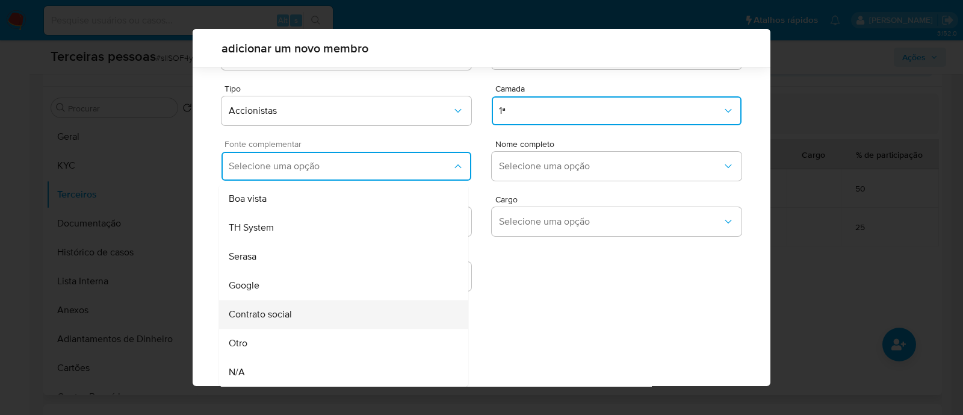
click at [323, 308] on div "Contrato social" at bounding box center [321, 314] width 184 height 29
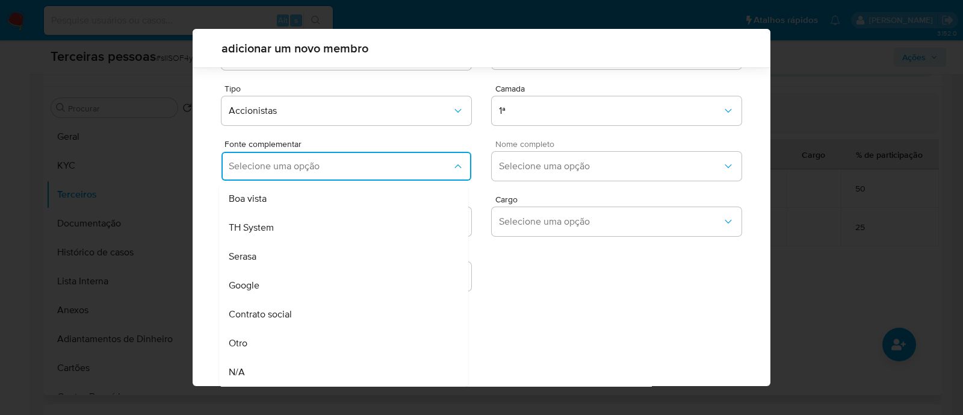
scroll to position [44, 0]
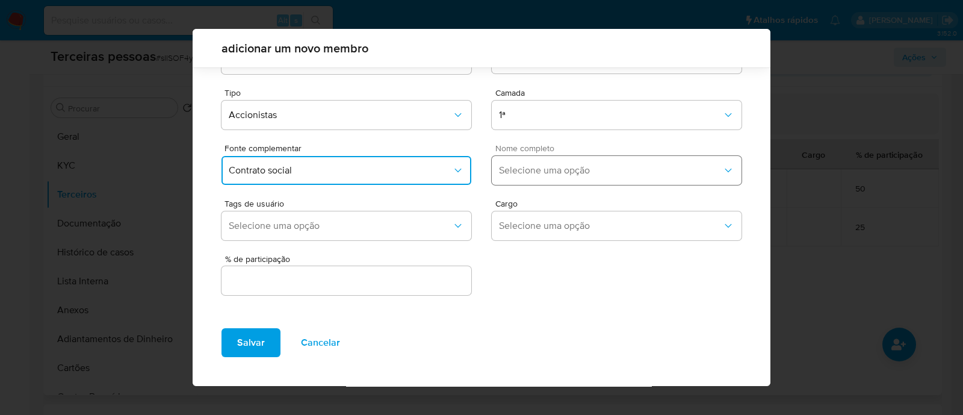
click at [607, 178] on button "Selecione uma opção" at bounding box center [617, 170] width 250 height 29
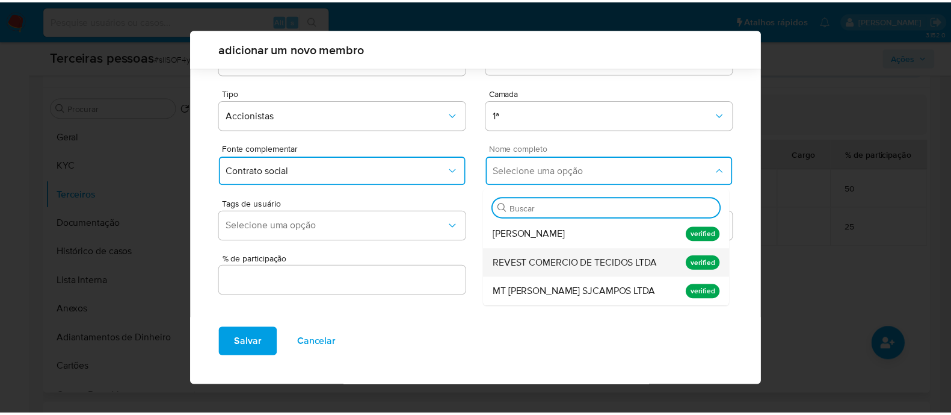
scroll to position [9, 0]
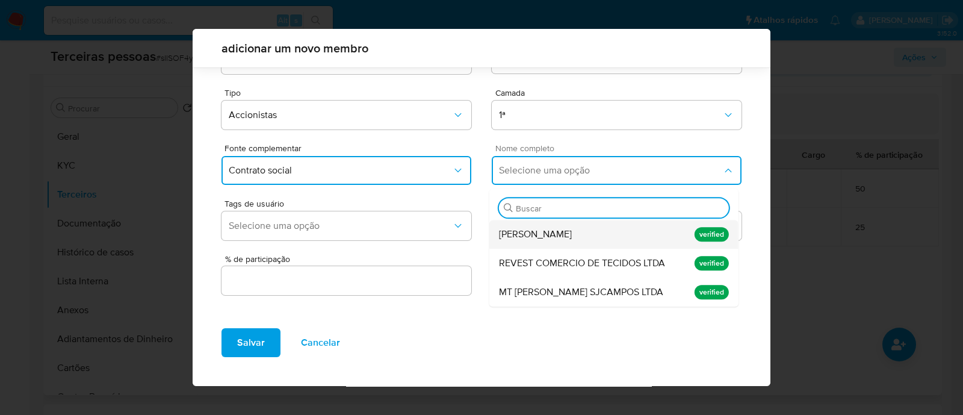
click at [572, 228] on span "Ana Luiza Ribeiro Ferreira" at bounding box center [535, 234] width 73 height 12
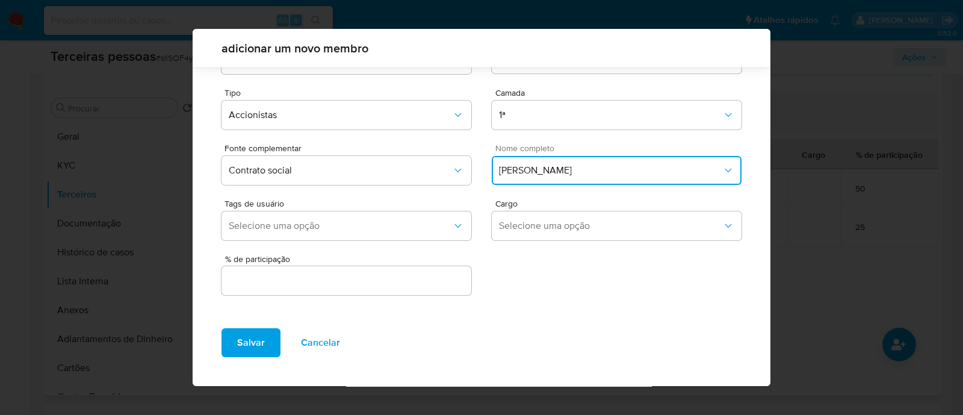
drag, startPoint x: 482, startPoint y: 254, endPoint x: 472, endPoint y: 261, distance: 11.7
click at [479, 254] on div "% de participação" at bounding box center [481, 271] width 520 height 52
click at [451, 274] on input "text" at bounding box center [346, 281] width 250 height 16
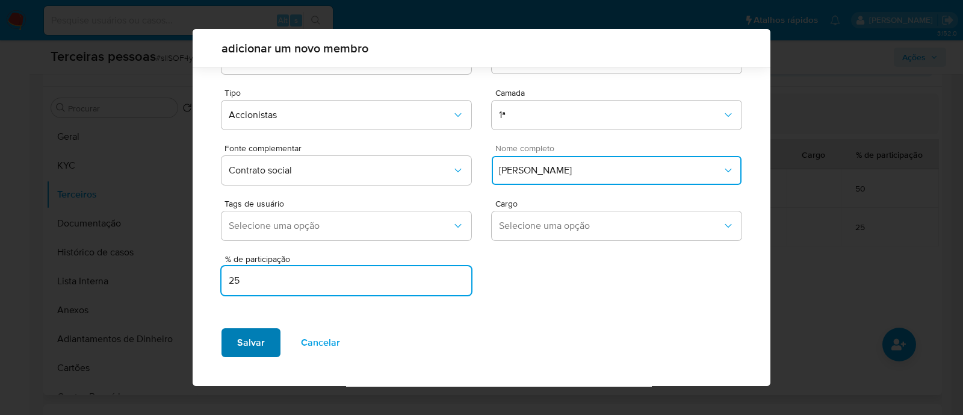
type input "25"
click at [249, 339] on span "Salvar" at bounding box center [251, 342] width 28 height 26
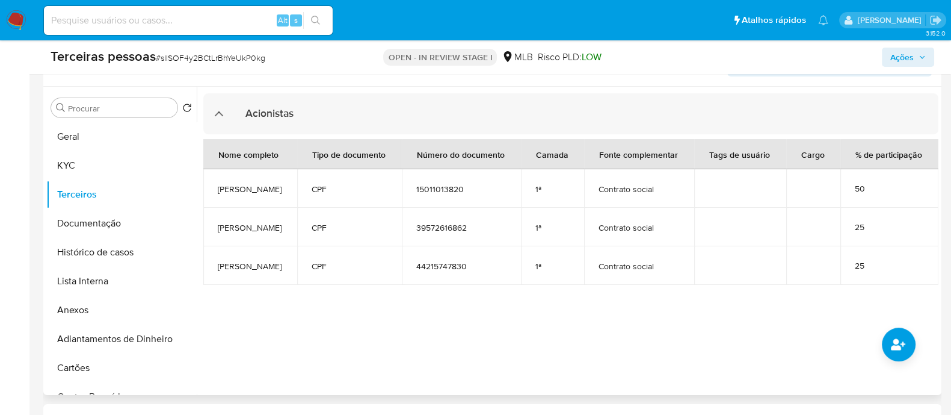
click at [897, 50] on span "Ações" at bounding box center [902, 57] width 23 height 19
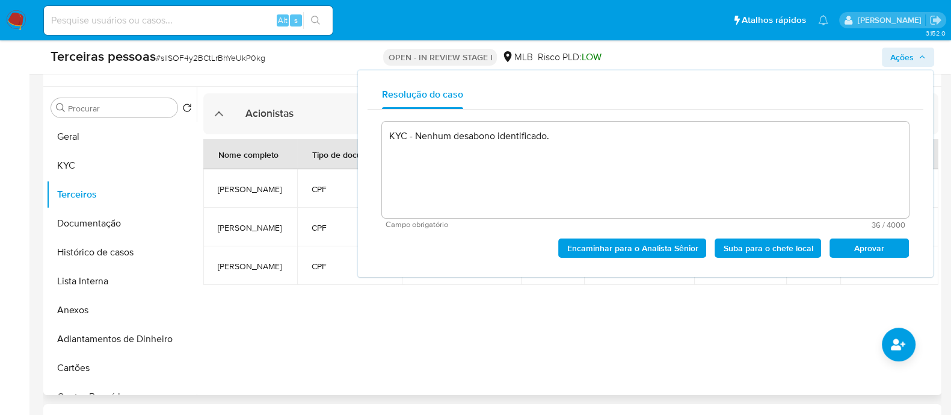
click at [873, 249] on span "Aprovar" at bounding box center [869, 248] width 63 height 17
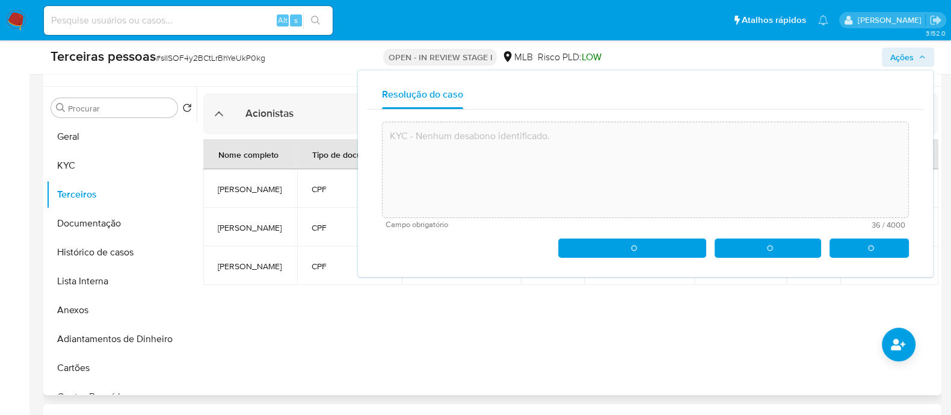
type textarea "KYC - Nenhum desabono identificado."
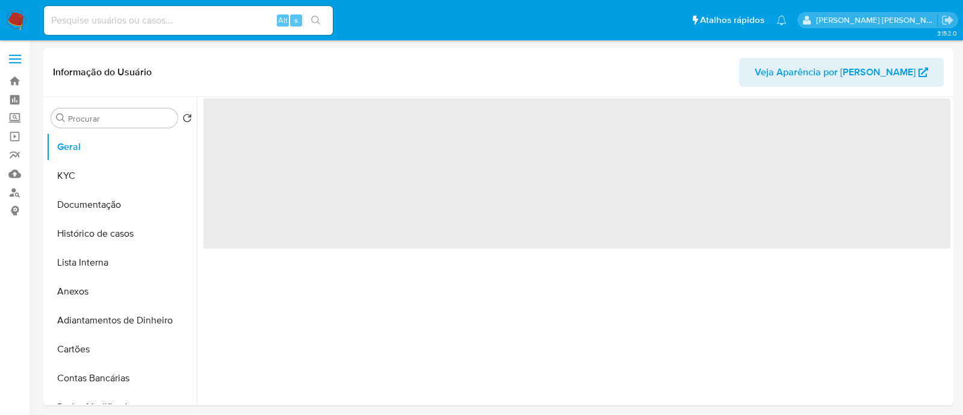
select select "10"
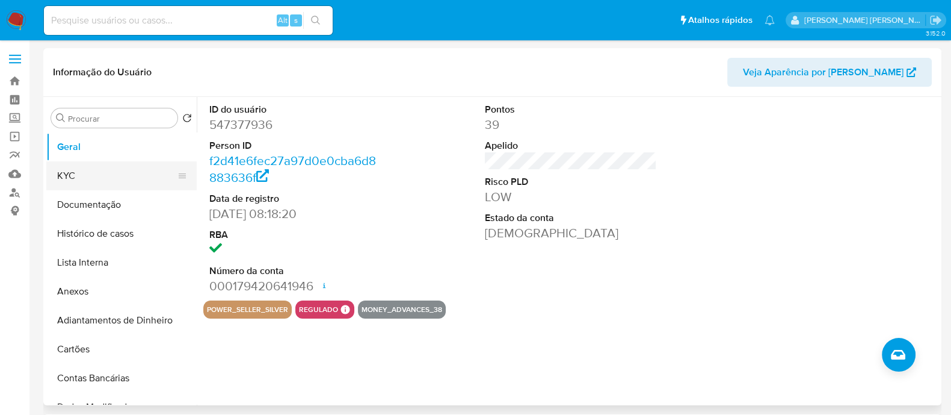
click at [111, 183] on button "KYC" at bounding box center [116, 175] width 141 height 29
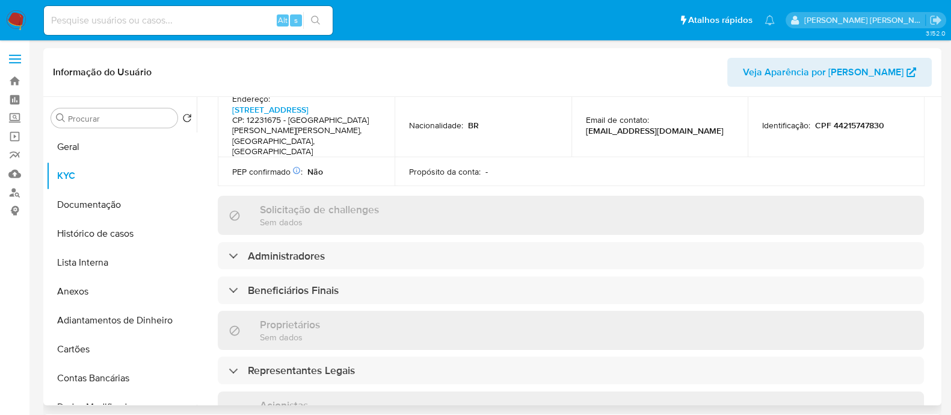
scroll to position [524, 0]
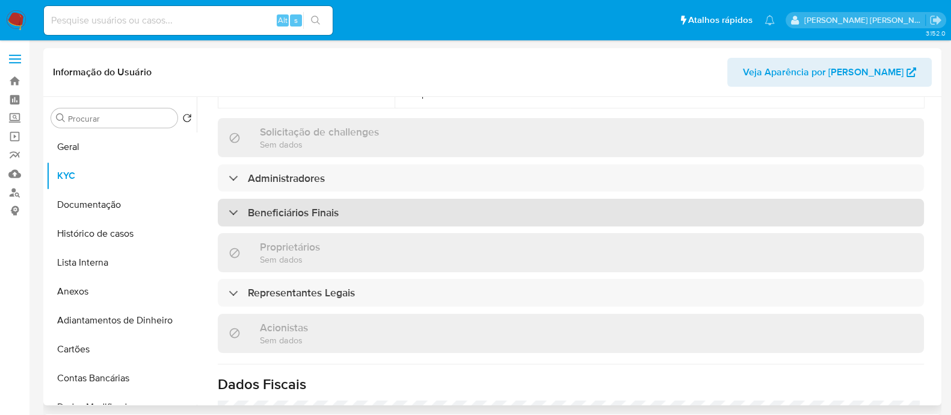
click at [331, 199] on div "Beneficiários Finais" at bounding box center [571, 213] width 707 height 28
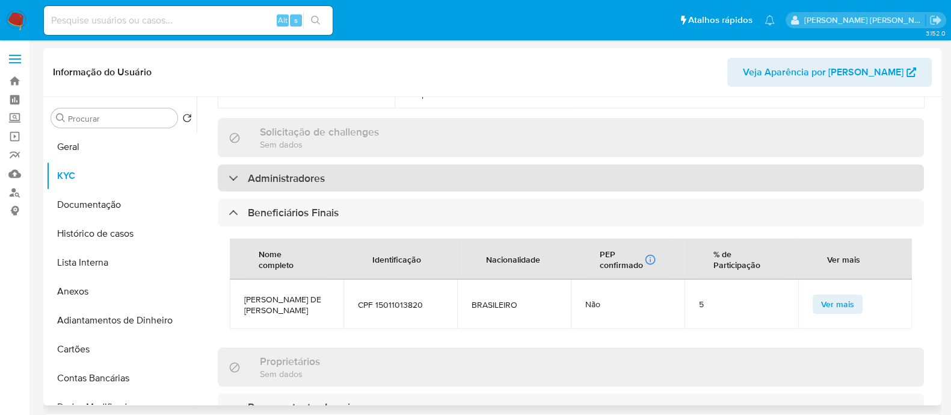
click at [457, 167] on div "Administradores" at bounding box center [571, 178] width 707 height 28
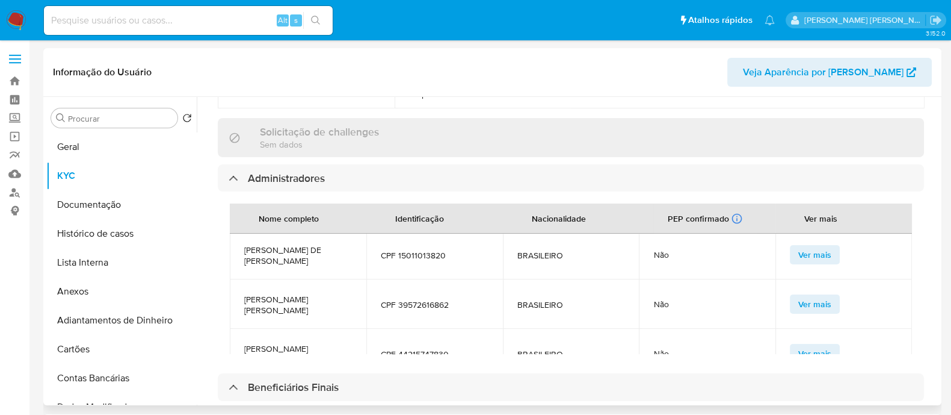
scroll to position [0, 0]
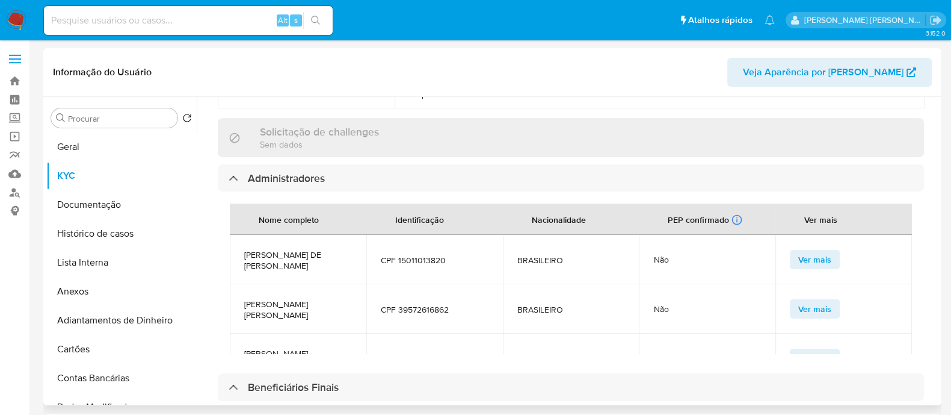
click at [430, 255] on span "CPF 15011013820" at bounding box center [435, 260] width 108 height 11
copy span "15011013820"
click at [295, 249] on span "MARIA DE FATIMA RIBEIRO FERREIRA" at bounding box center [298, 260] width 108 height 22
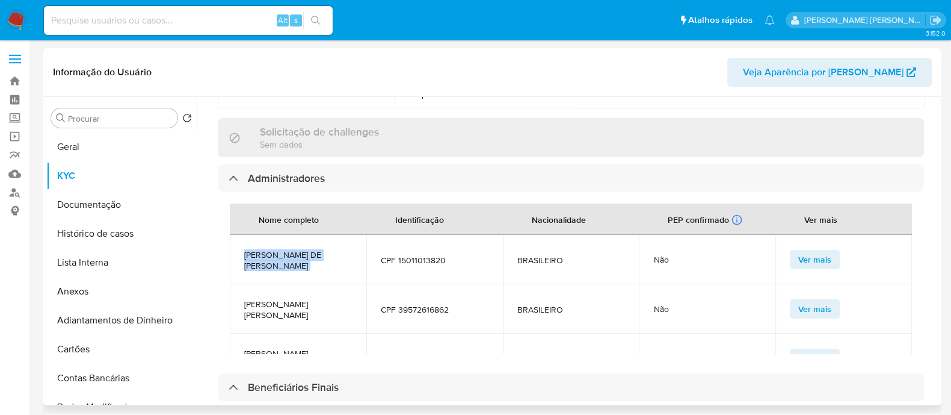
click at [295, 249] on span "MARIA DE FATIMA RIBEIRO FERREIRA" at bounding box center [298, 260] width 108 height 22
copy span "MARIA DE FATIMA RIBEIRO FERREIRA"
click at [396, 284] on td "CPF 39572616862" at bounding box center [435, 308] width 137 height 49
click at [412, 304] on span "CPF 39572616862" at bounding box center [435, 309] width 108 height 11
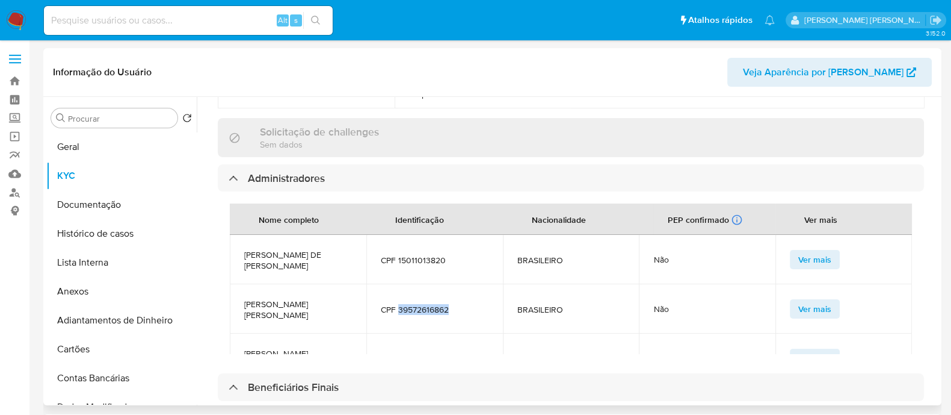
copy span "39572616862"
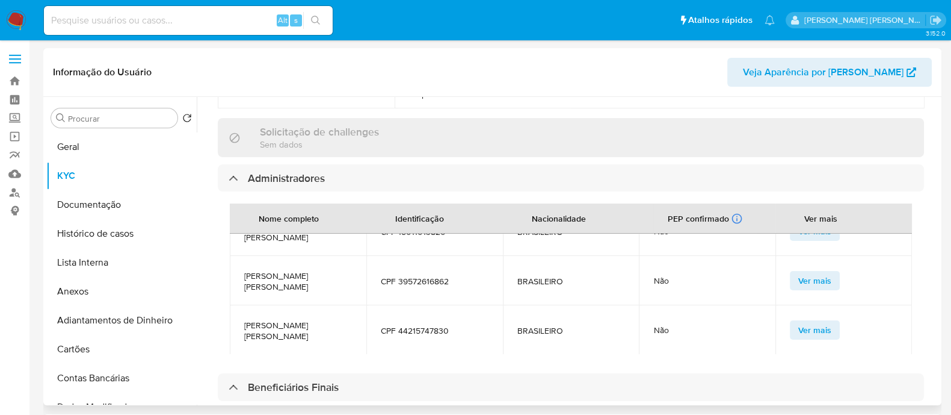
click at [437, 325] on span "CPF 44215747830" at bounding box center [435, 330] width 108 height 11
copy span "44215747830"
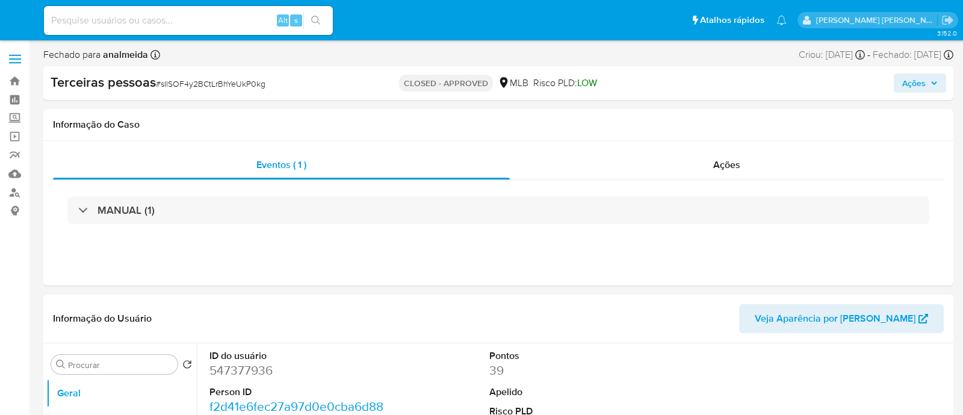
select select "10"
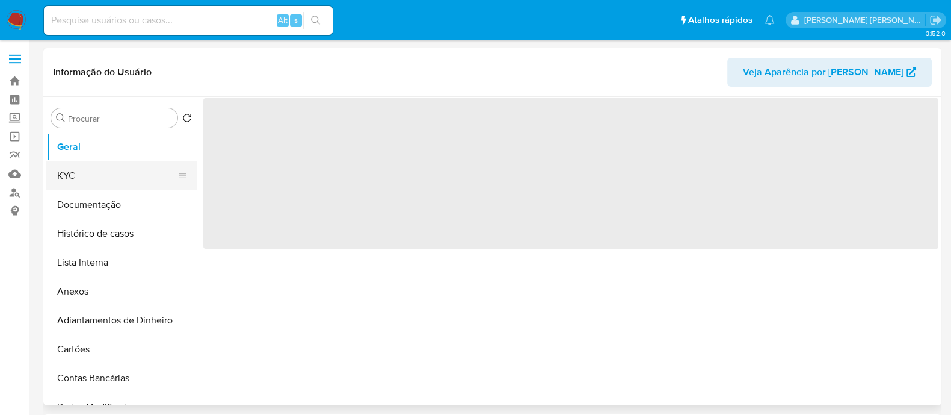
click at [88, 170] on button "KYC" at bounding box center [116, 175] width 141 height 29
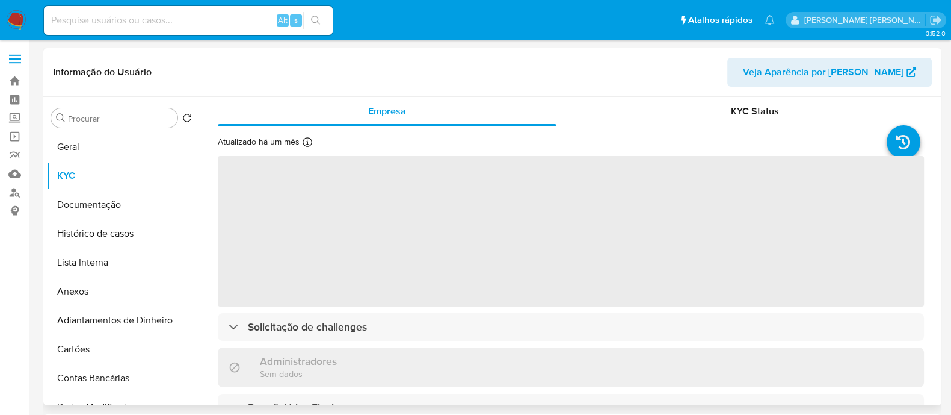
select select "10"
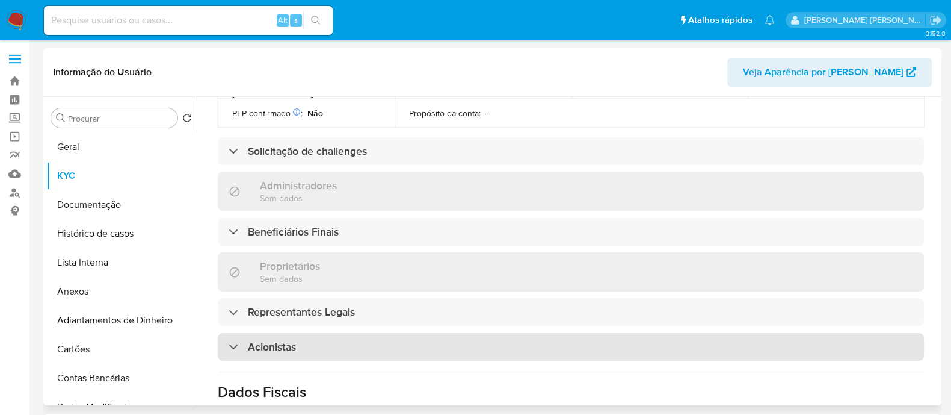
click at [318, 333] on div "Acionistas" at bounding box center [571, 347] width 707 height 28
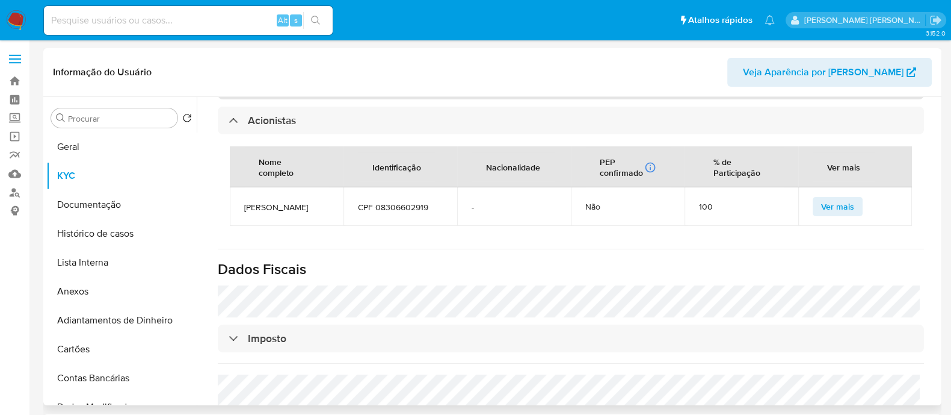
scroll to position [849, 0]
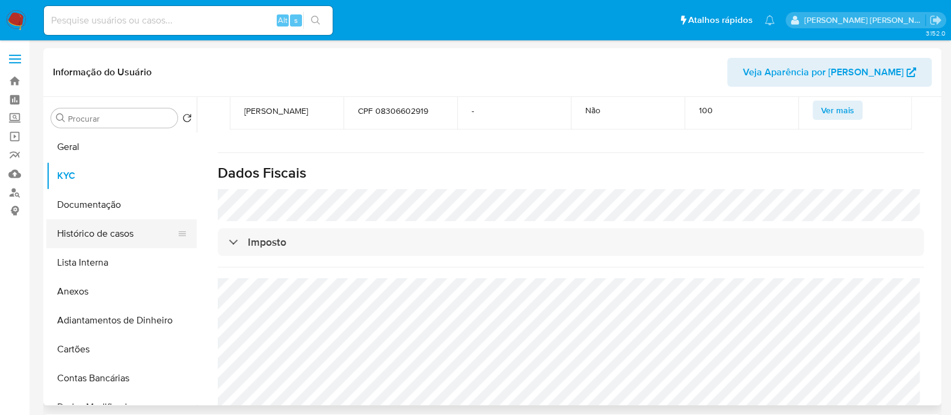
click at [123, 219] on button "Histórico de casos" at bounding box center [116, 233] width 141 height 29
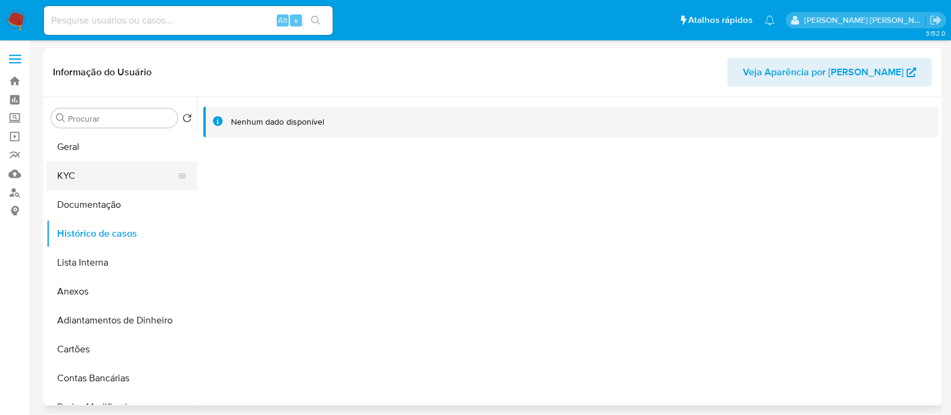
click at [99, 168] on button "KYC" at bounding box center [116, 175] width 141 height 29
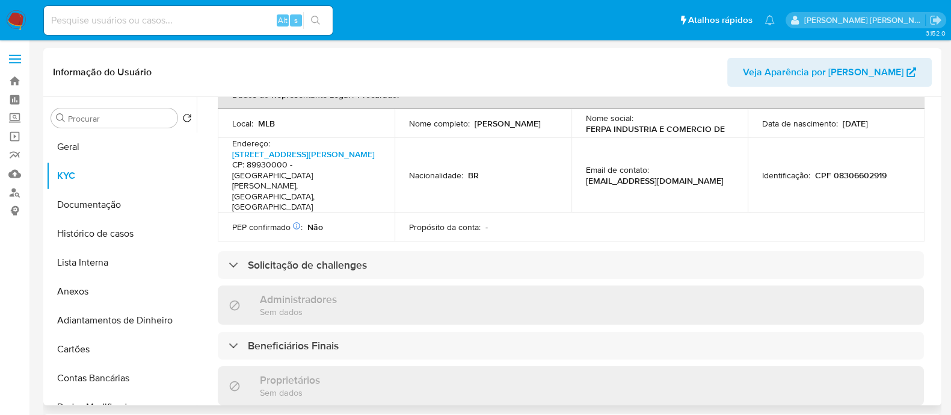
scroll to position [526, 0]
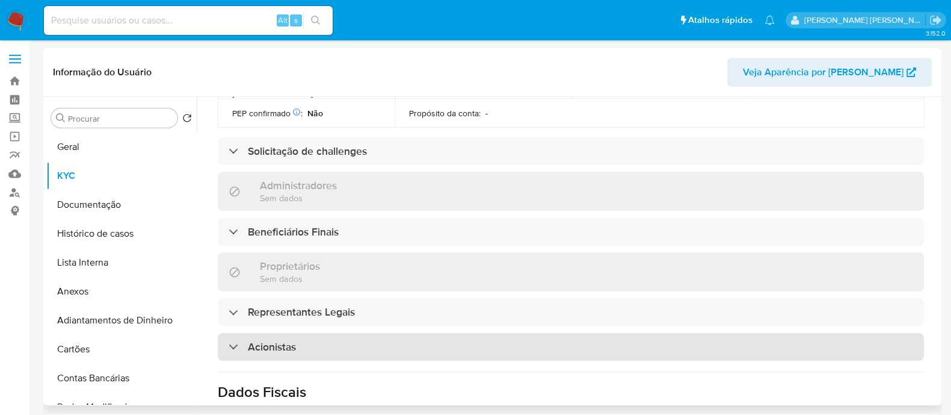
click at [379, 333] on div "Acionistas" at bounding box center [571, 347] width 707 height 28
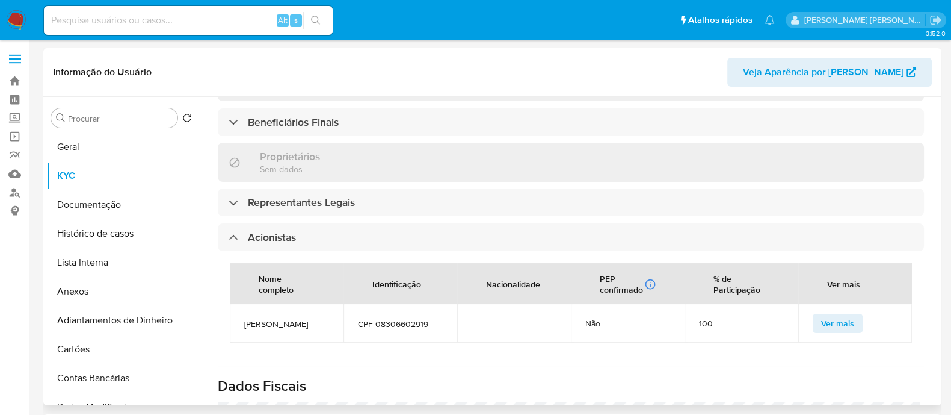
scroll to position [677, 0]
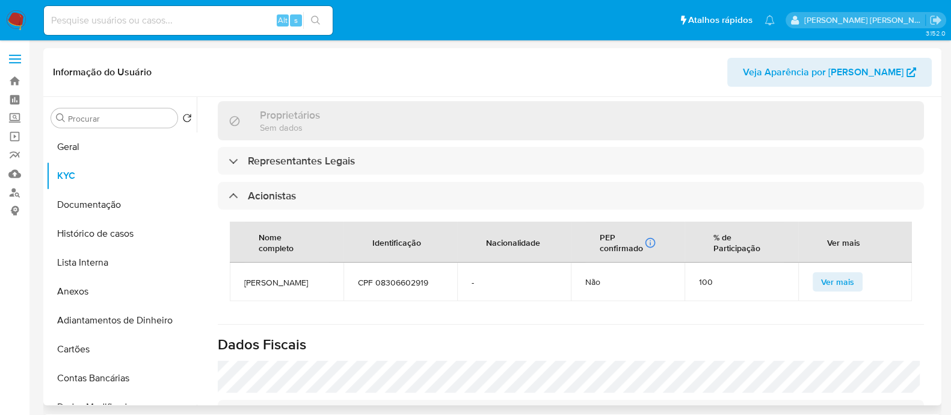
click at [276, 277] on span "FERNANDO SUCOLOTTI" at bounding box center [286, 282] width 85 height 11
copy span "FERNANDO SUCOLOTTI"
click at [115, 196] on button "Documentação" at bounding box center [116, 204] width 141 height 29
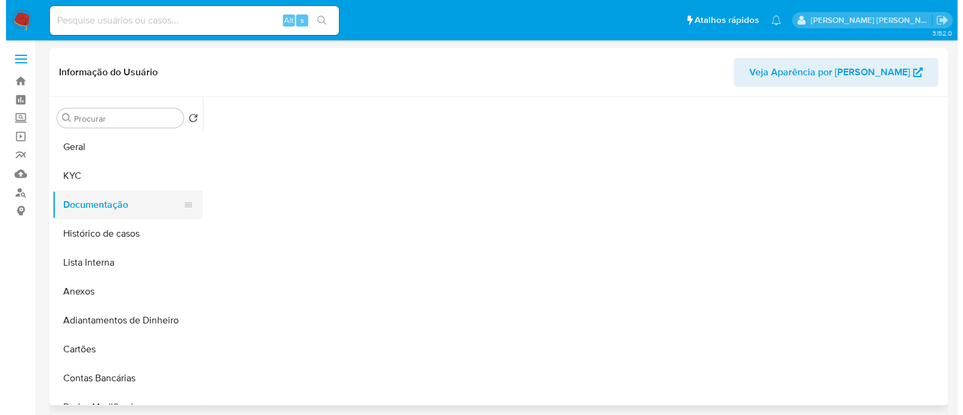
scroll to position [0, 0]
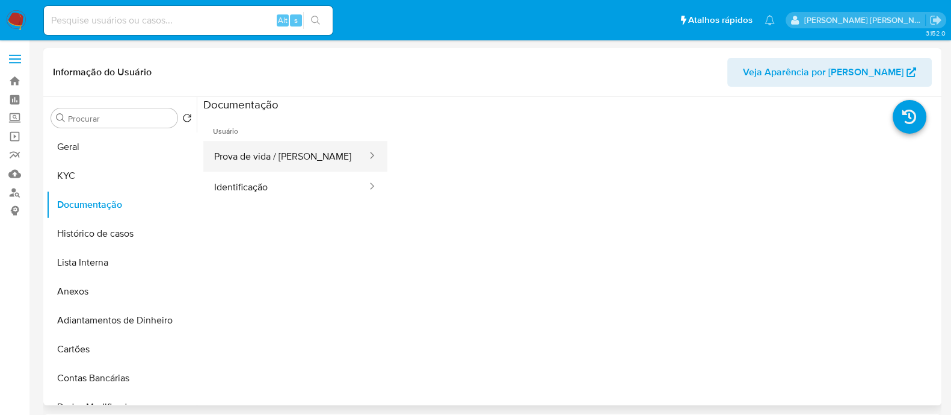
click at [292, 146] on button "Prova de vida / Selfie" at bounding box center [285, 156] width 165 height 31
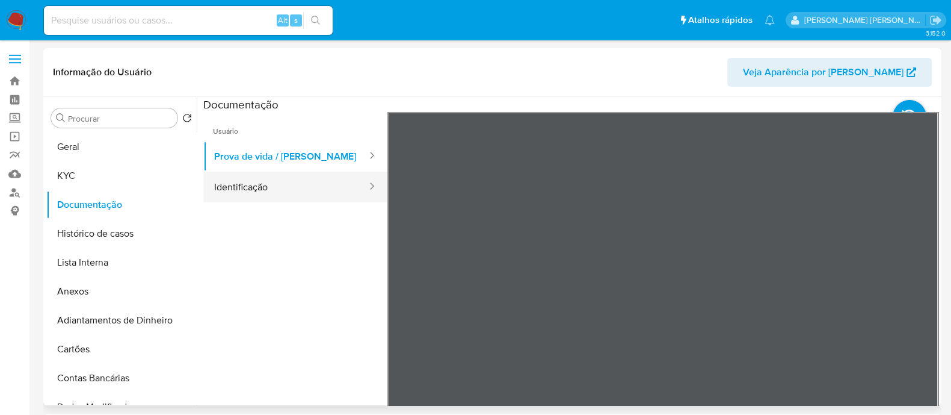
click at [244, 182] on button "Identificação" at bounding box center [285, 187] width 165 height 31
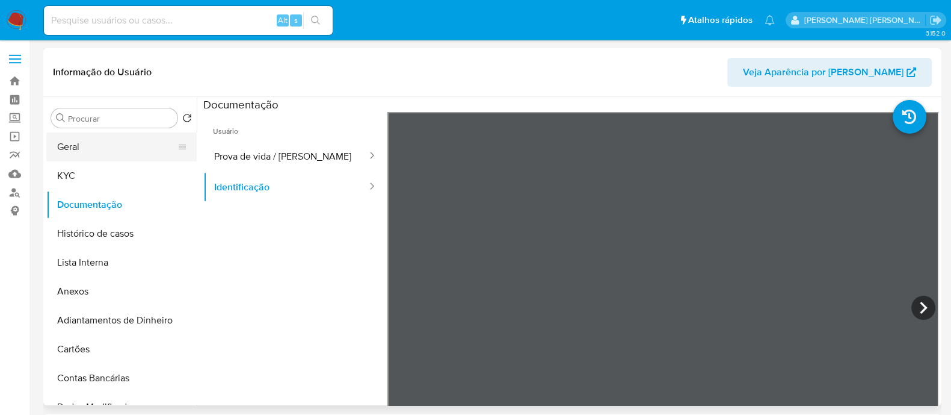
click at [79, 144] on button "Geral" at bounding box center [116, 146] width 141 height 29
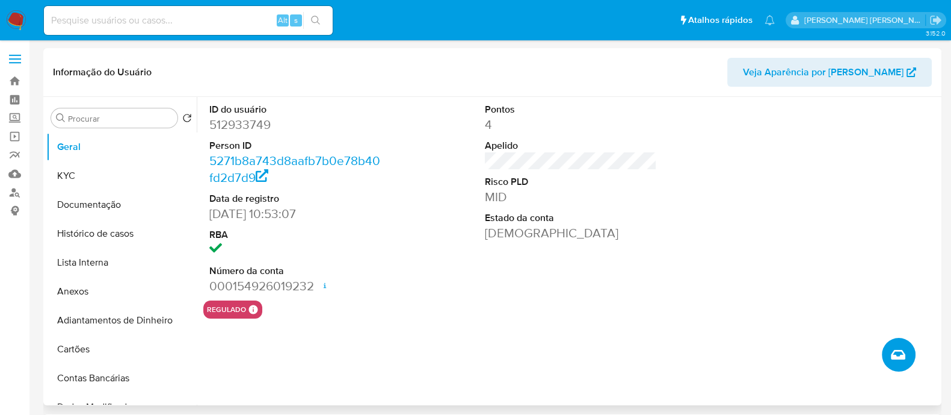
click at [907, 361] on button "Criar caso manual" at bounding box center [899, 355] width 34 height 34
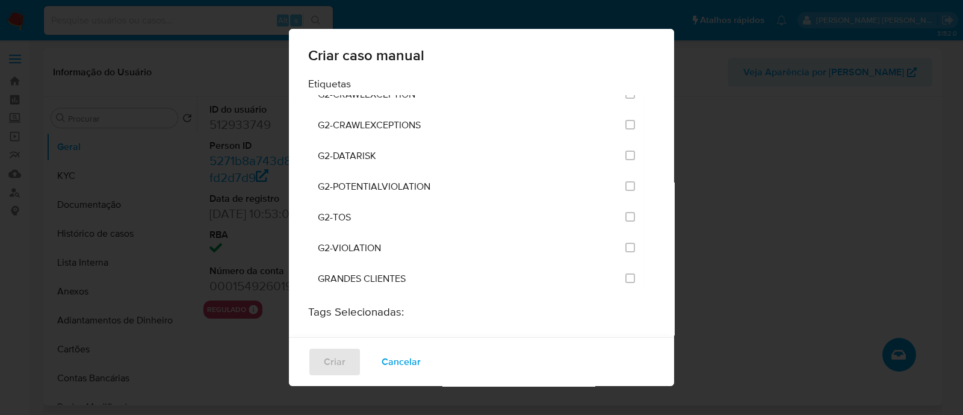
scroll to position [977, 0]
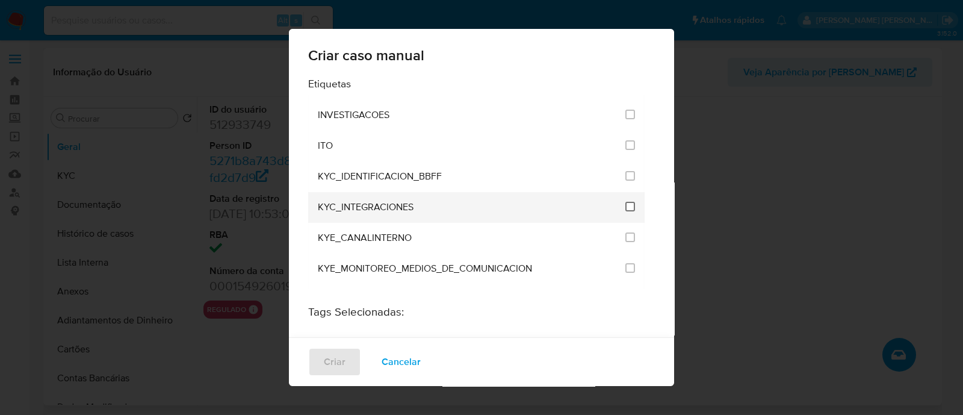
click at [625, 202] on input "2093" at bounding box center [630, 207] width 10 height 10
checkbox input "true"
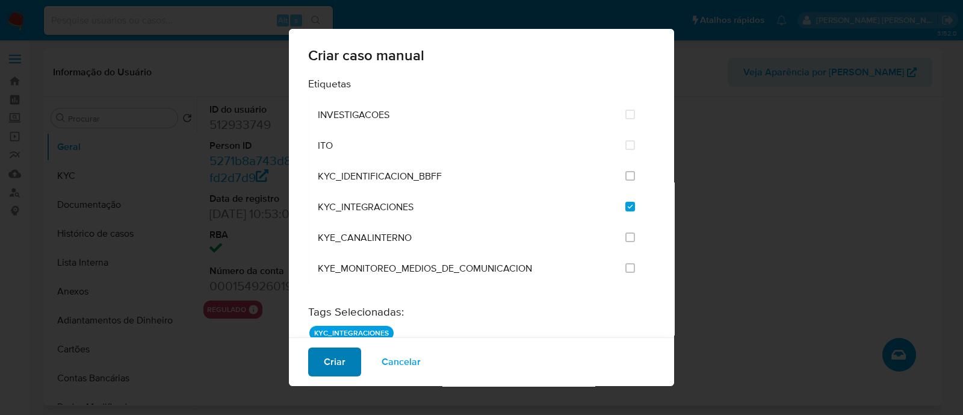
click at [326, 359] on span "Criar" at bounding box center [335, 361] width 22 height 26
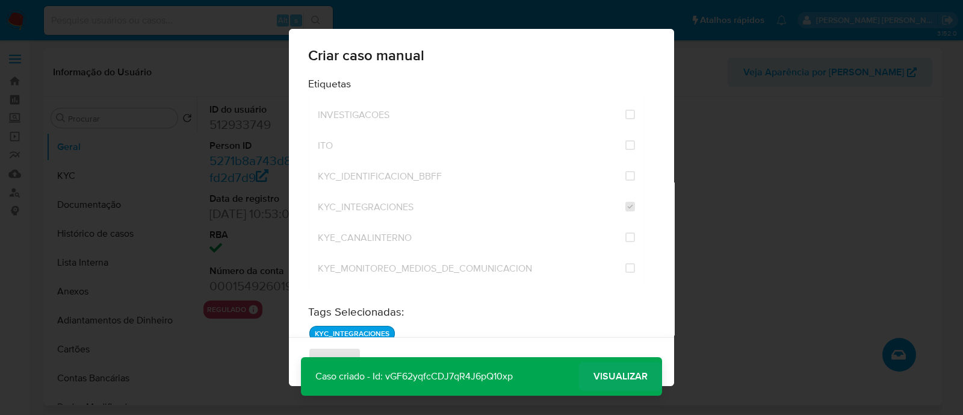
click at [617, 376] on span "Visualizar" at bounding box center [620, 376] width 54 height 0
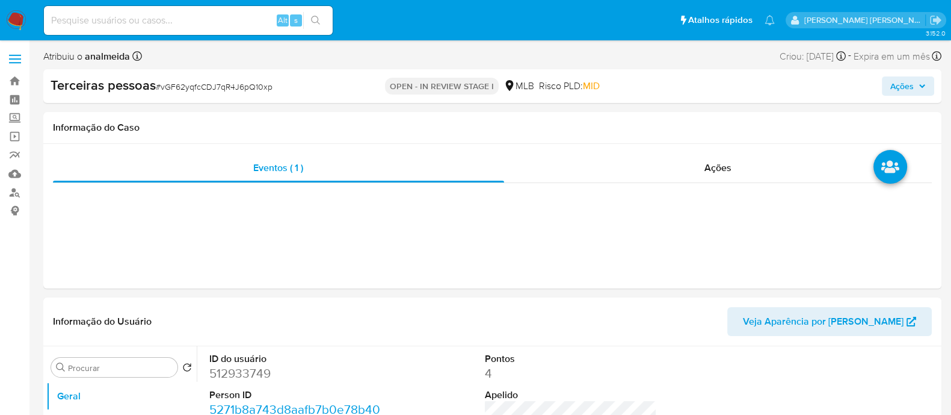
select select "10"
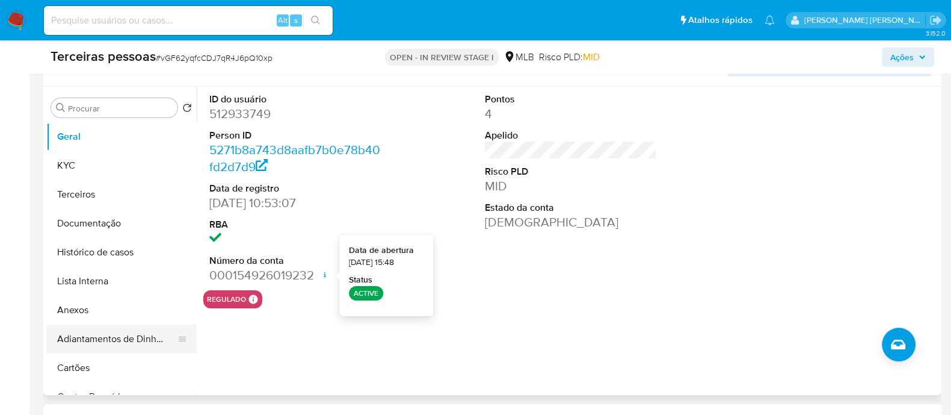
scroll to position [150, 0]
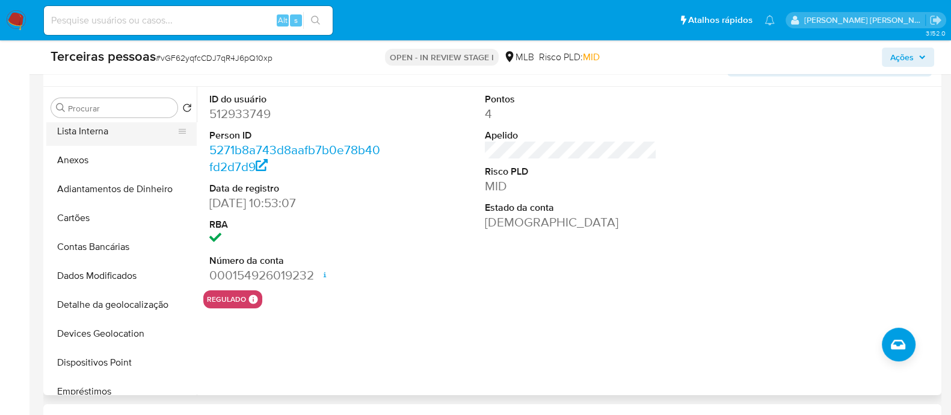
click at [115, 137] on button "Lista Interna" at bounding box center [116, 131] width 141 height 29
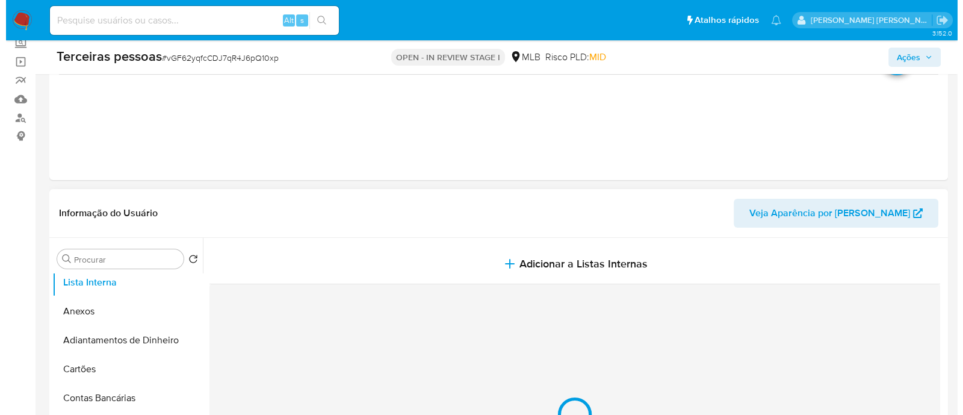
scroll to position [27, 0]
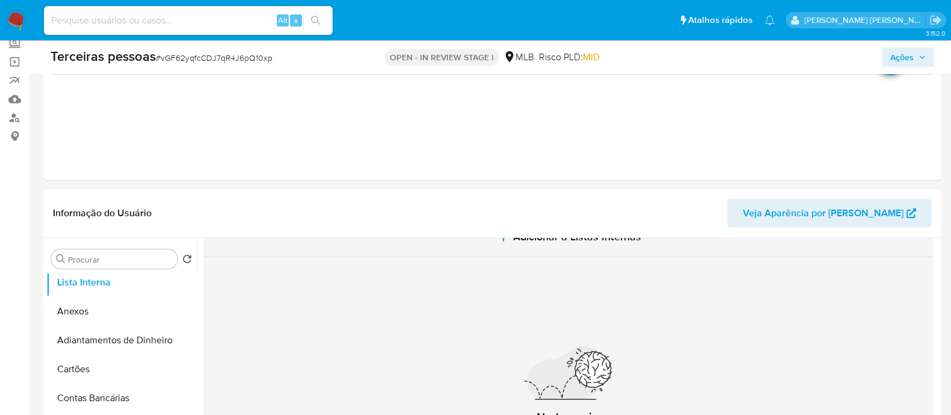
click at [556, 251] on button "Adicionar a Listas Internas" at bounding box center [568, 237] width 731 height 40
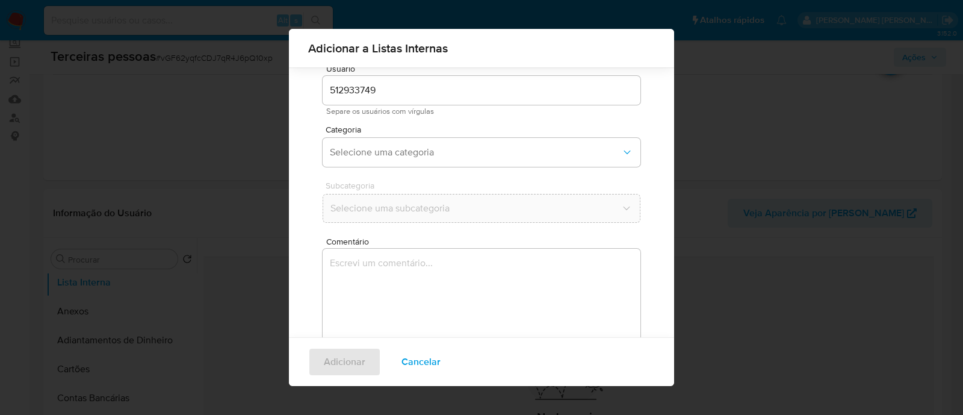
scroll to position [66, 0]
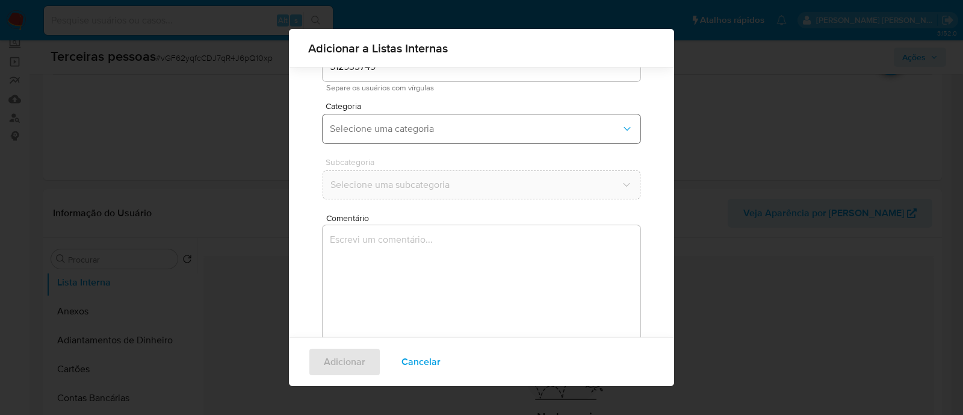
click at [447, 129] on span "Selecione uma categoria" at bounding box center [475, 129] width 291 height 12
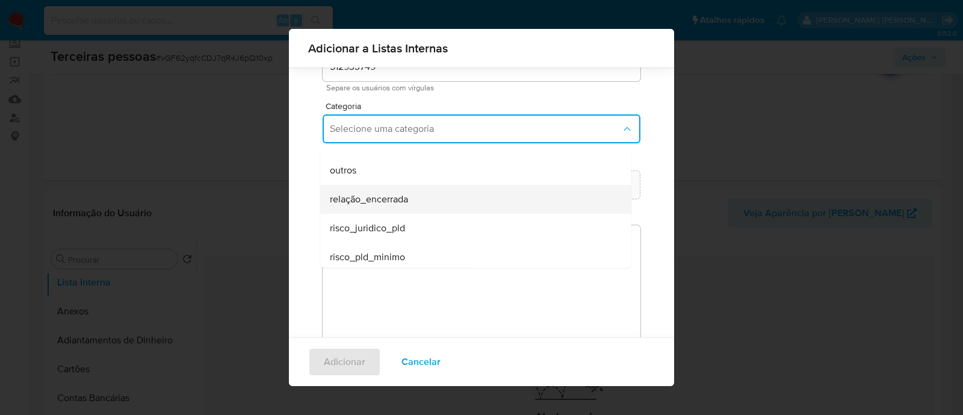
scroll to position [313, 0]
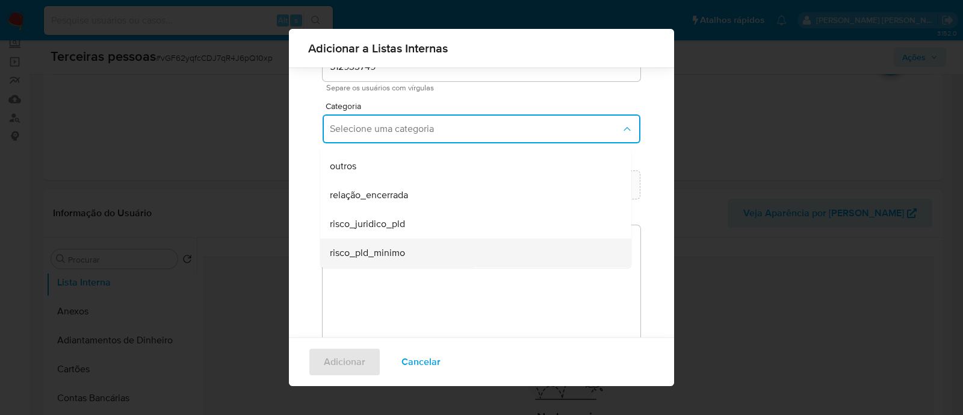
click at [397, 257] on span "risco_pld_minimo" at bounding box center [367, 253] width 75 height 12
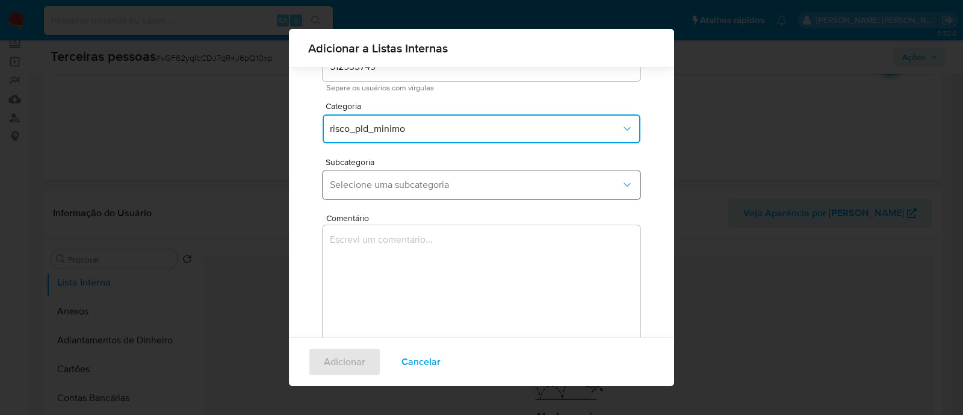
click at [393, 183] on span "Selecione uma subcategoria" at bounding box center [475, 185] width 291 height 12
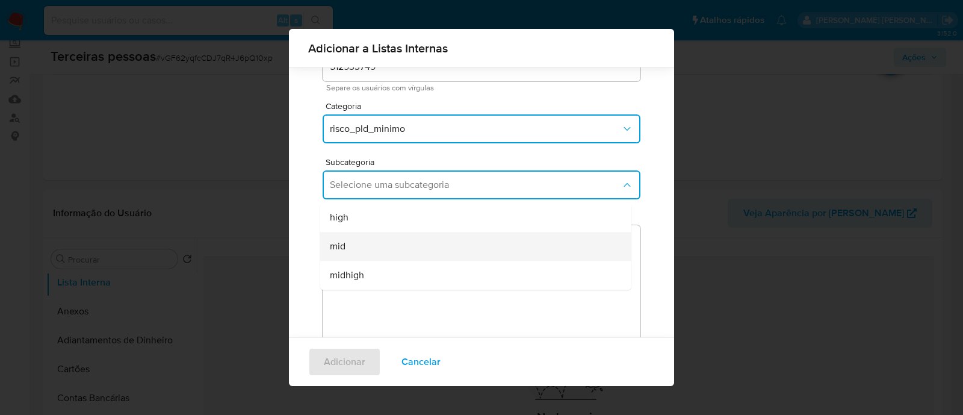
click at [380, 247] on div "mid" at bounding box center [472, 246] width 285 height 29
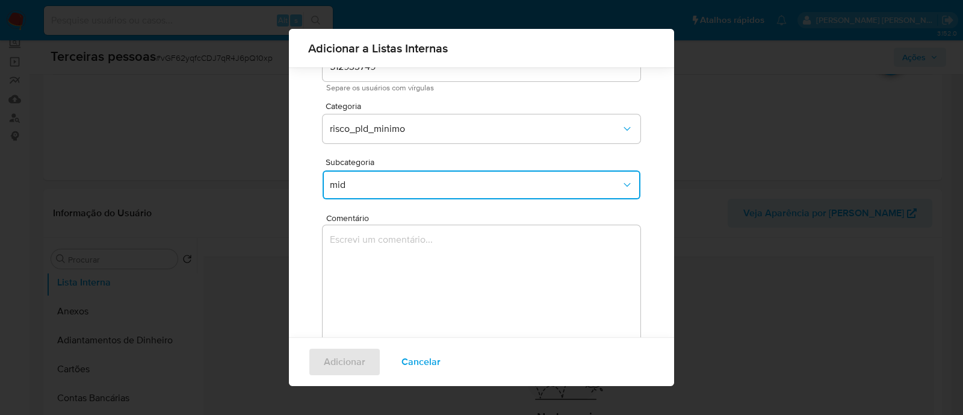
click at [406, 261] on textarea "Comentário" at bounding box center [482, 283] width 318 height 116
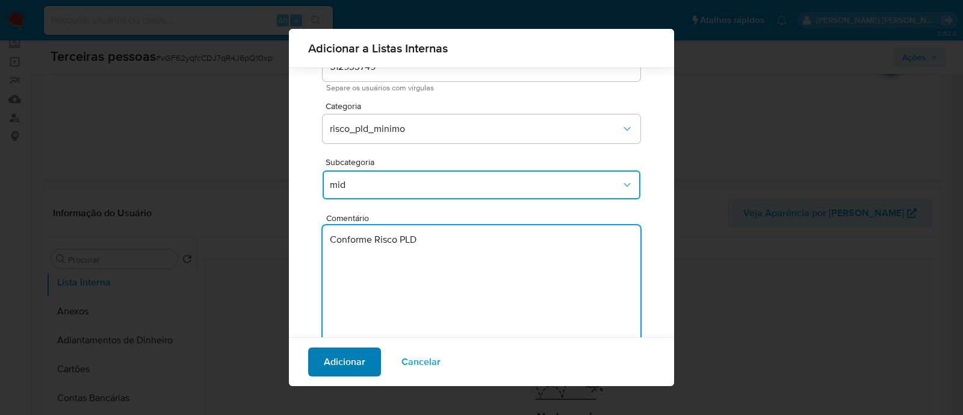
type textarea "Conforme Risco PLD"
click at [317, 370] on button "Adicionar" at bounding box center [344, 361] width 73 height 29
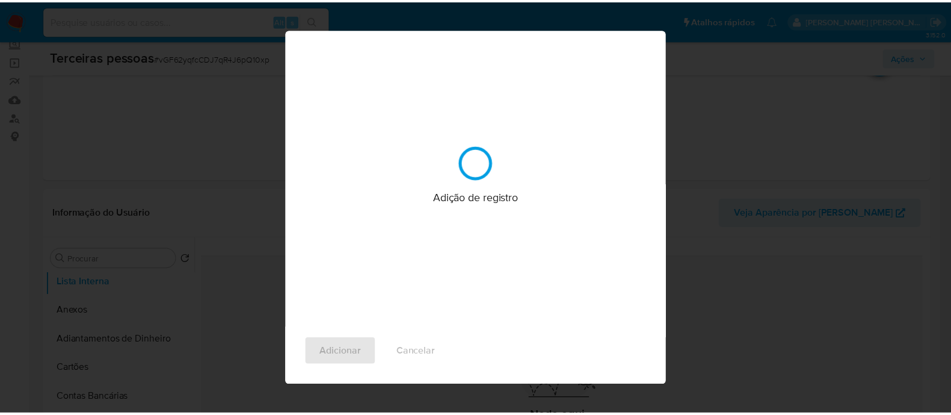
scroll to position [0, 0]
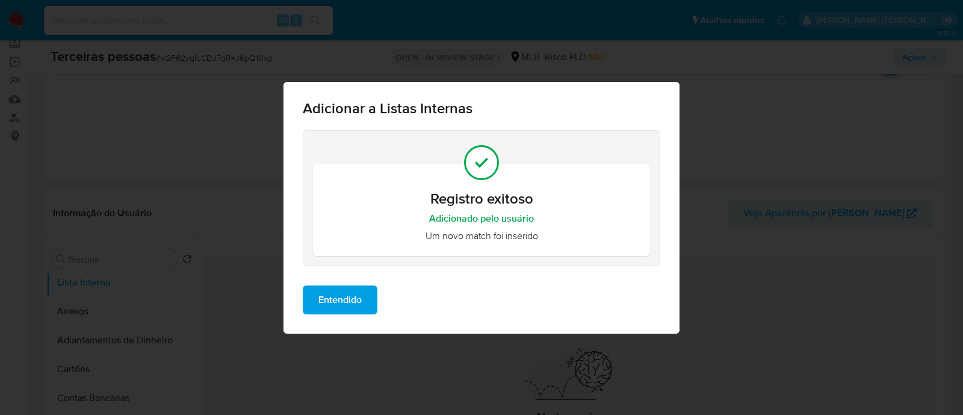
click at [344, 298] on span "Entendido" at bounding box center [339, 299] width 43 height 26
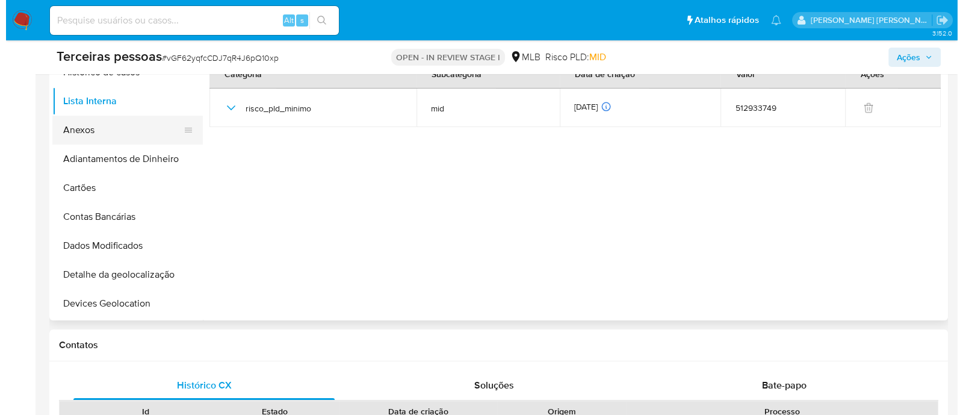
scroll to position [75, 0]
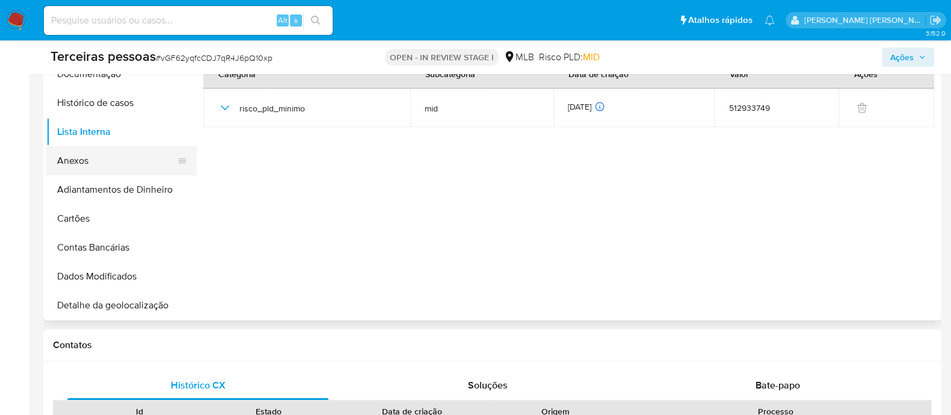
click at [91, 149] on button "Anexos" at bounding box center [116, 160] width 141 height 29
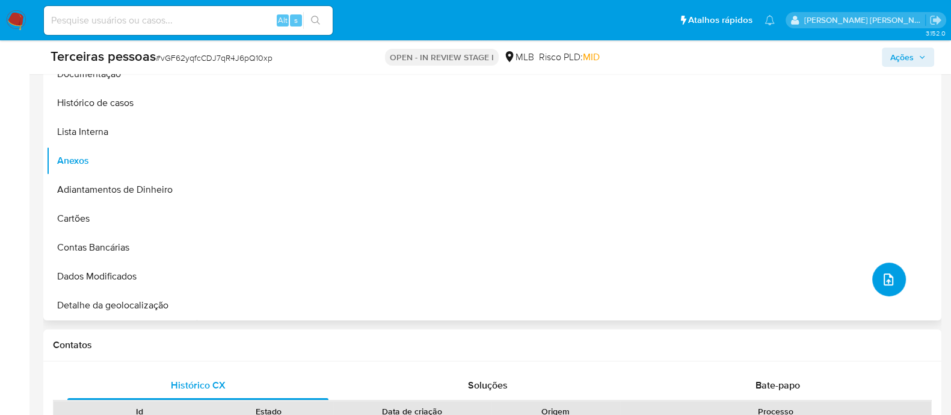
click at [882, 278] on icon "upload-file" at bounding box center [889, 279] width 14 height 14
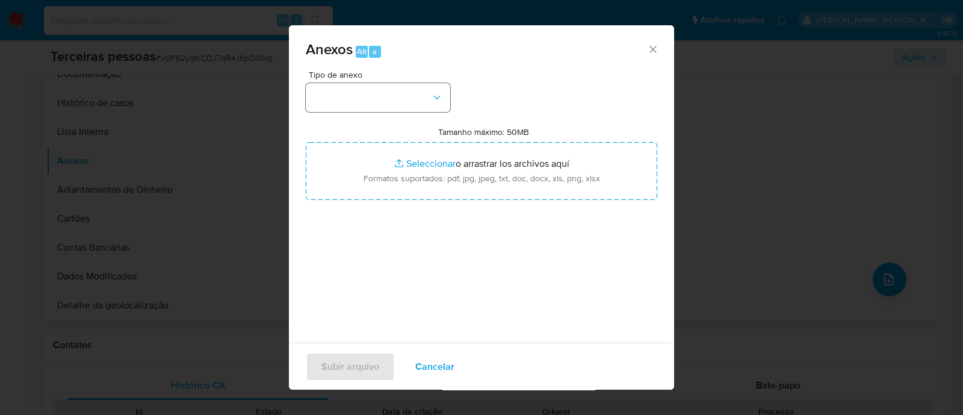
click at [407, 111] on div "Tipo de anexo Tamanho máximo: 50MB Seleccionar archivos Seleccionar o arrastrar…" at bounding box center [481, 212] width 351 height 284
click at [421, 100] on button "button" at bounding box center [378, 97] width 144 height 29
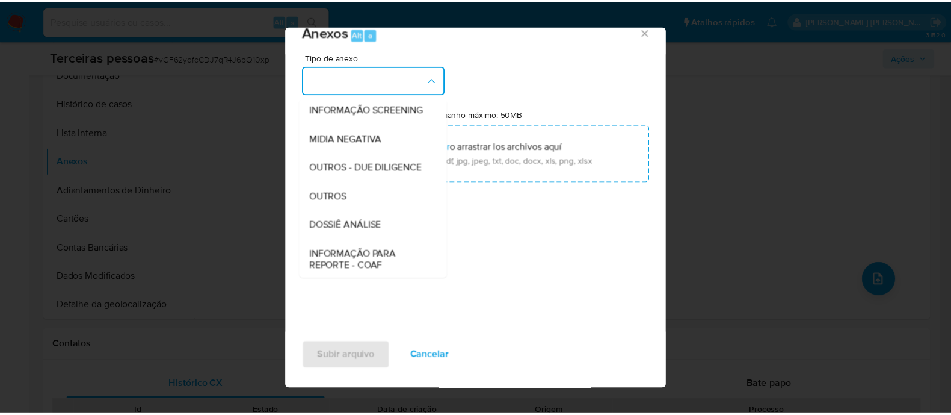
scroll to position [185, 0]
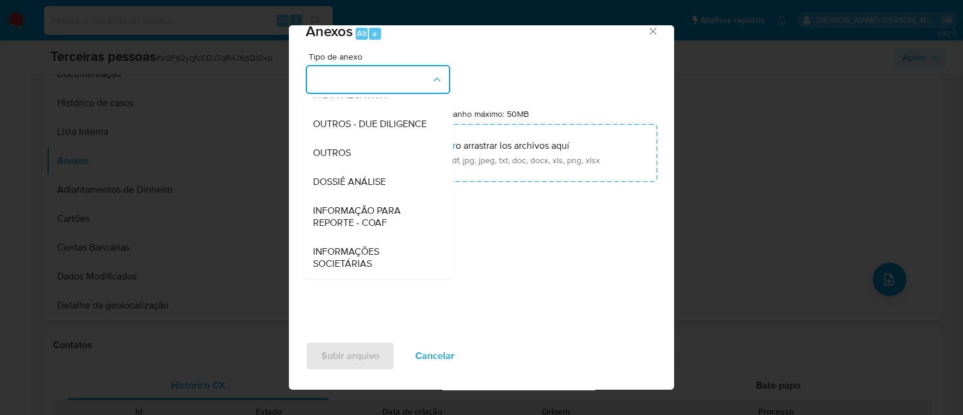
click at [396, 119] on span "OUTROS - DUE DILIGENCE" at bounding box center [370, 124] width 114 height 12
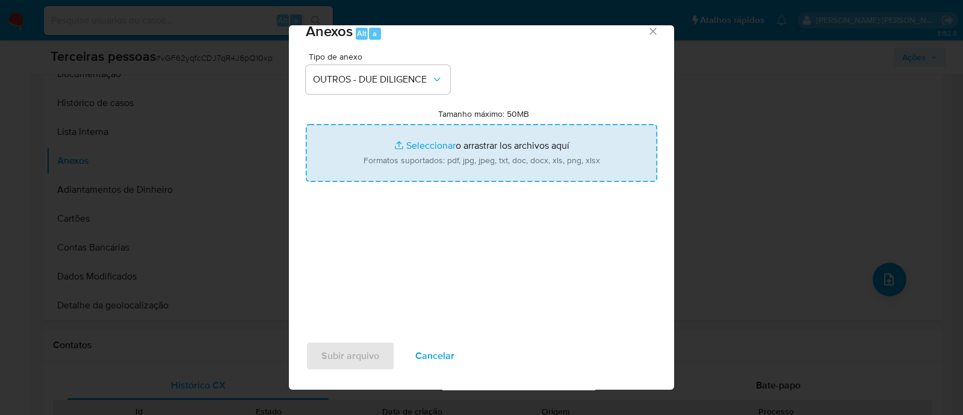
click at [519, 141] on input "Tamanho máximo: 50MB Seleccionar archivos" at bounding box center [481, 153] width 351 height 58
type input "C:\fakepath\Matriz [PERSON_NAME] - FERPA INDUSTRIA E COMERCIO DE MOVEIS LTDA.pdf"
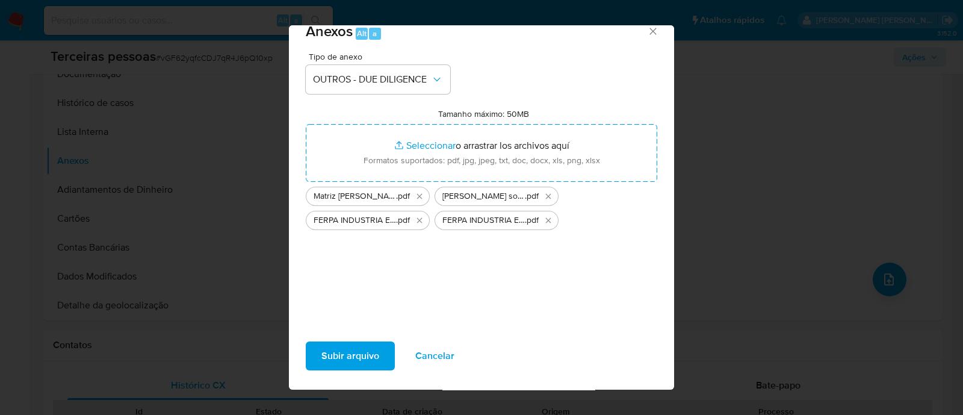
click at [360, 347] on span "Subir arquivo" at bounding box center [350, 355] width 58 height 26
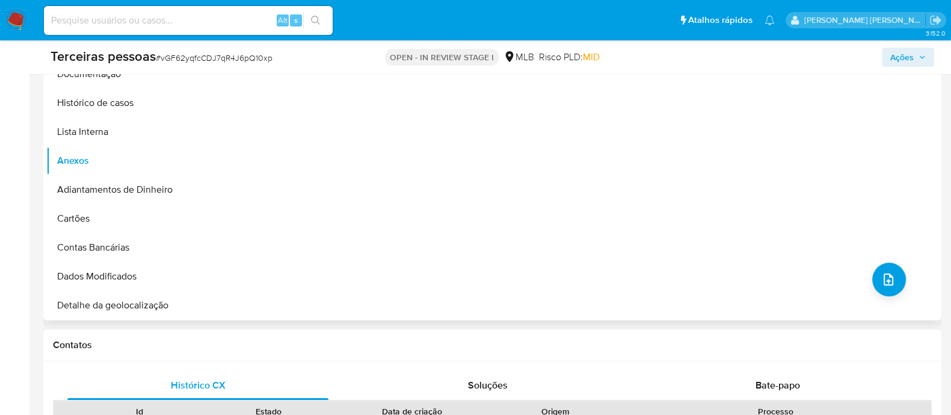
click at [474, 158] on div "Nenhum dado disponível" at bounding box center [568, 166] width 742 height 308
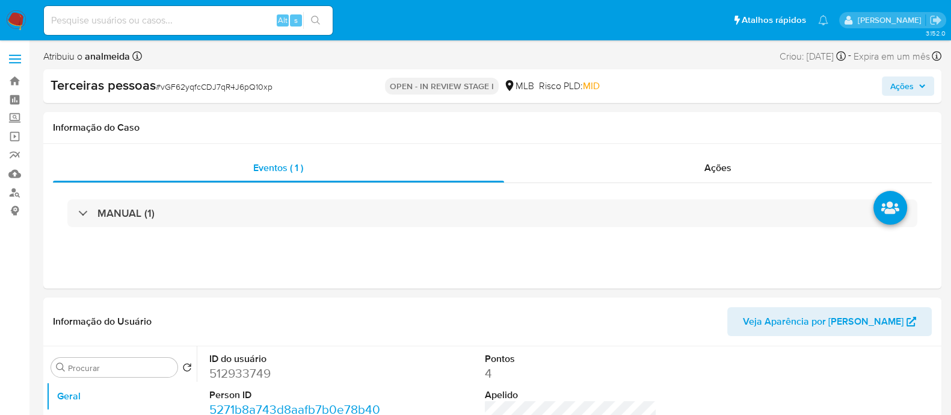
select select "10"
click at [915, 91] on span "Ações" at bounding box center [909, 86] width 36 height 17
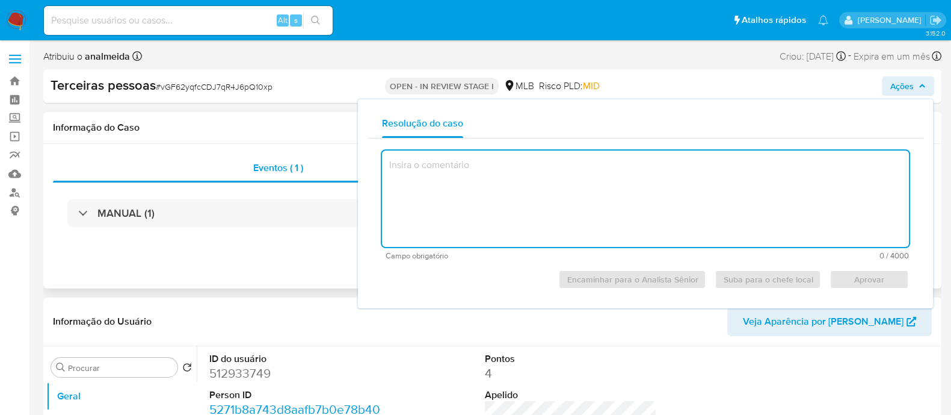
click at [300, 266] on div "Eventos ( 1 ) Ações MANUAL (1)" at bounding box center [492, 216] width 899 height 144
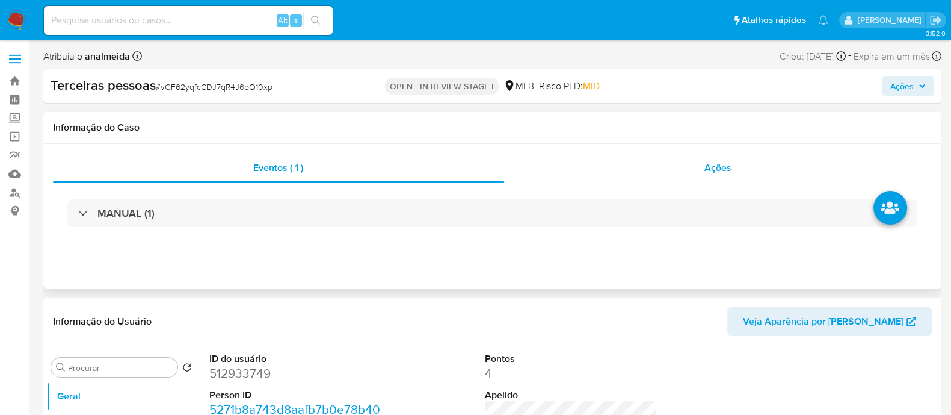
click at [750, 177] on div "Ações" at bounding box center [718, 167] width 429 height 29
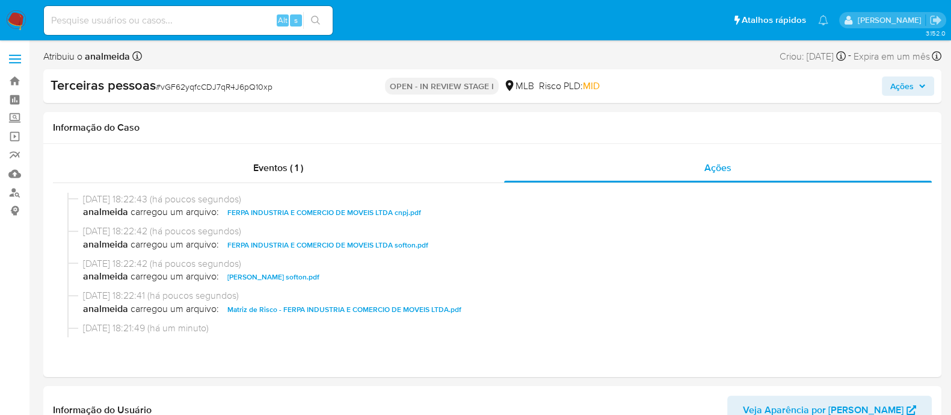
click at [916, 84] on span "Ações" at bounding box center [909, 86] width 36 height 17
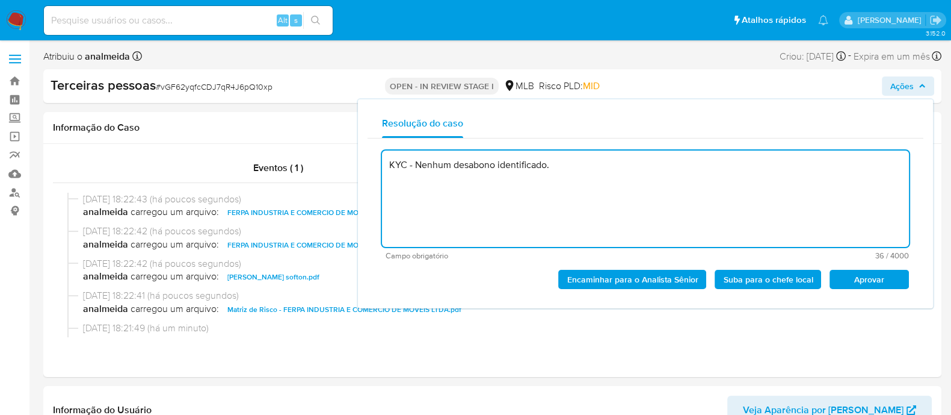
click at [863, 279] on span "Aprovar" at bounding box center [869, 279] width 63 height 17
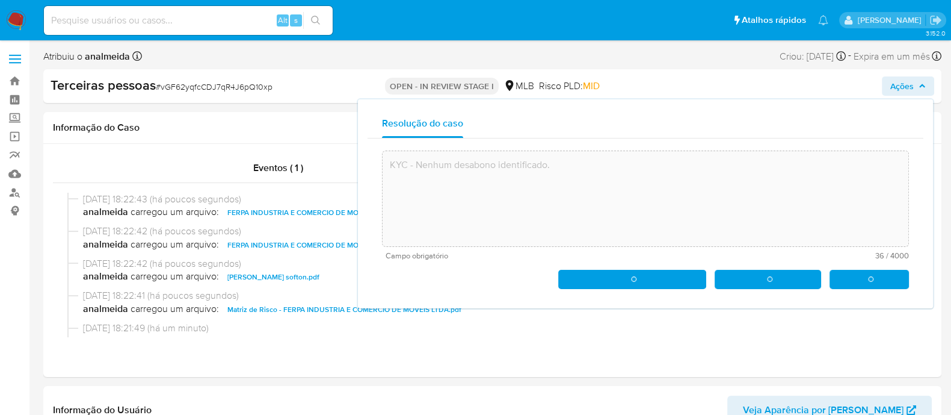
type textarea "KYC - Nenhum desabono identificado."
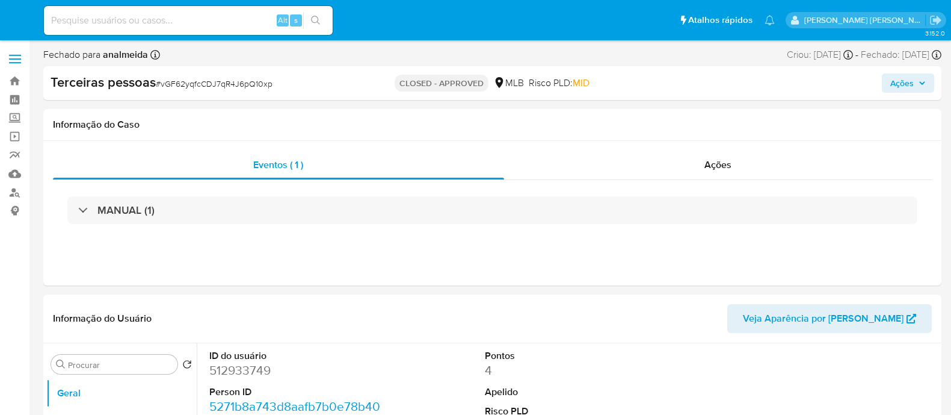
select select "10"
